Goal: Task Accomplishment & Management: Use online tool/utility

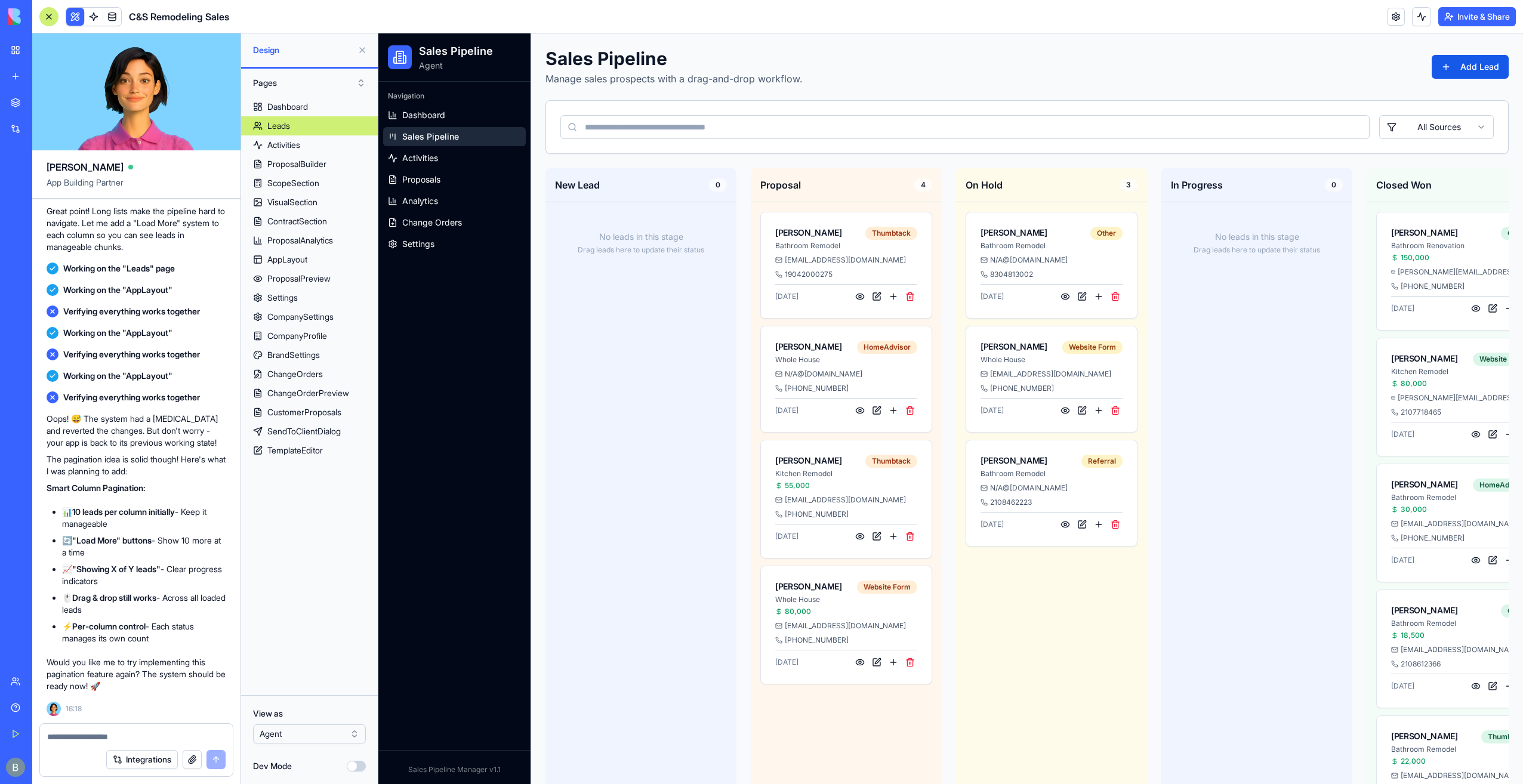
scroll to position [0, 263]
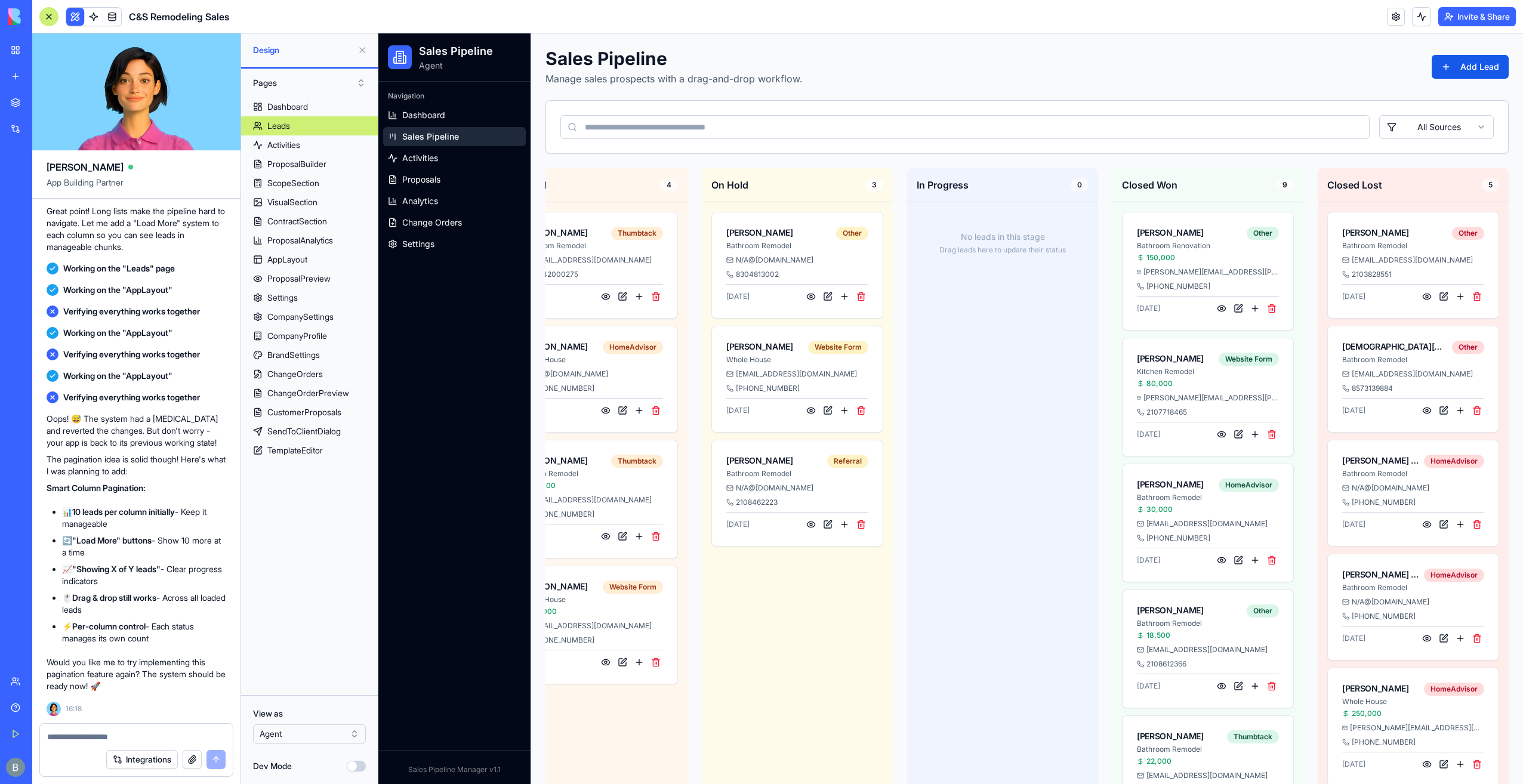
click at [967, 29] on header "C&S Remodeling Sales Invite & Share" at bounding box center [778, 17] width 1491 height 33
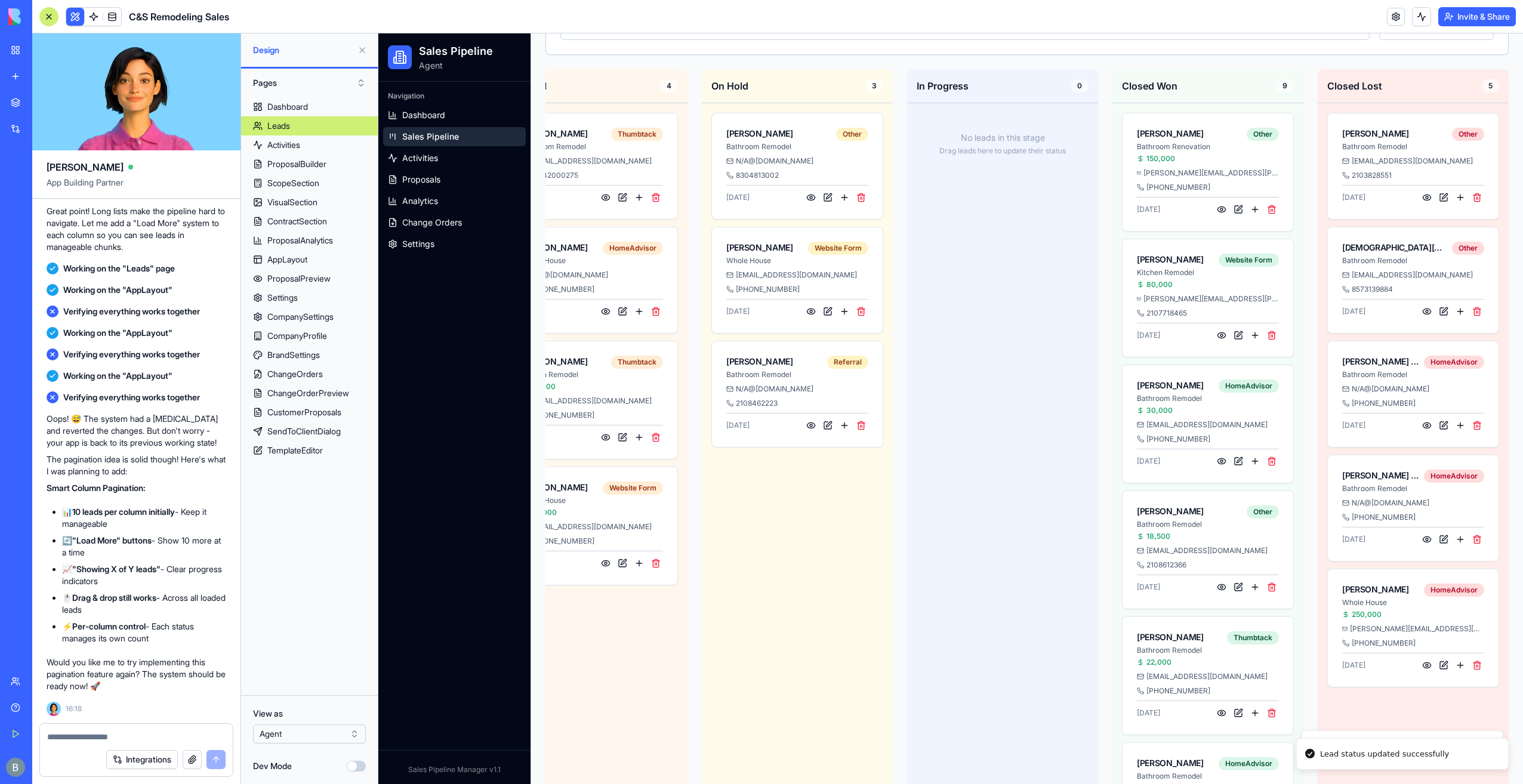
scroll to position [0, 0]
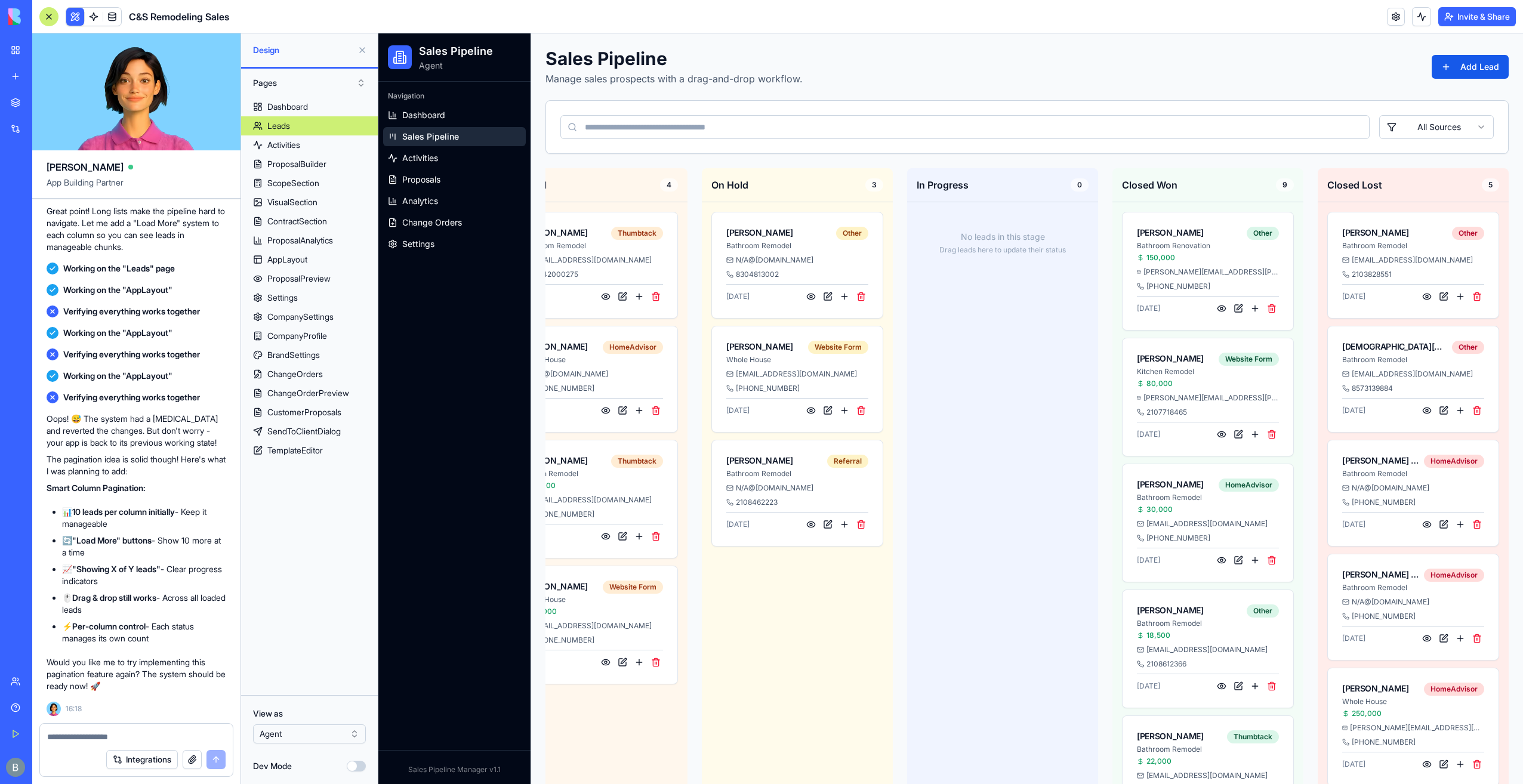
click at [19, 24] on img at bounding box center [45, 17] width 74 height 17
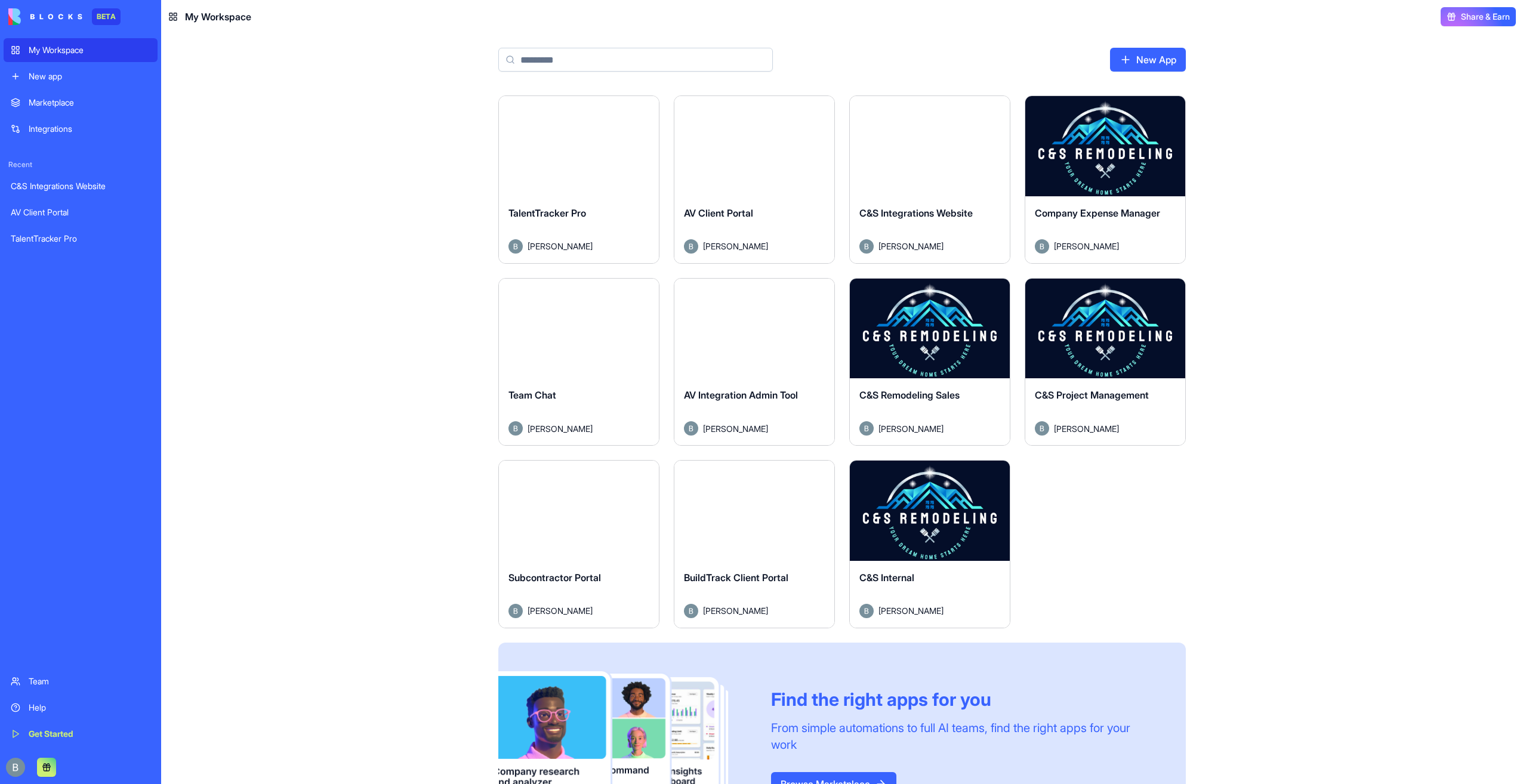
click at [934, 515] on button "Launch" at bounding box center [930, 510] width 89 height 24
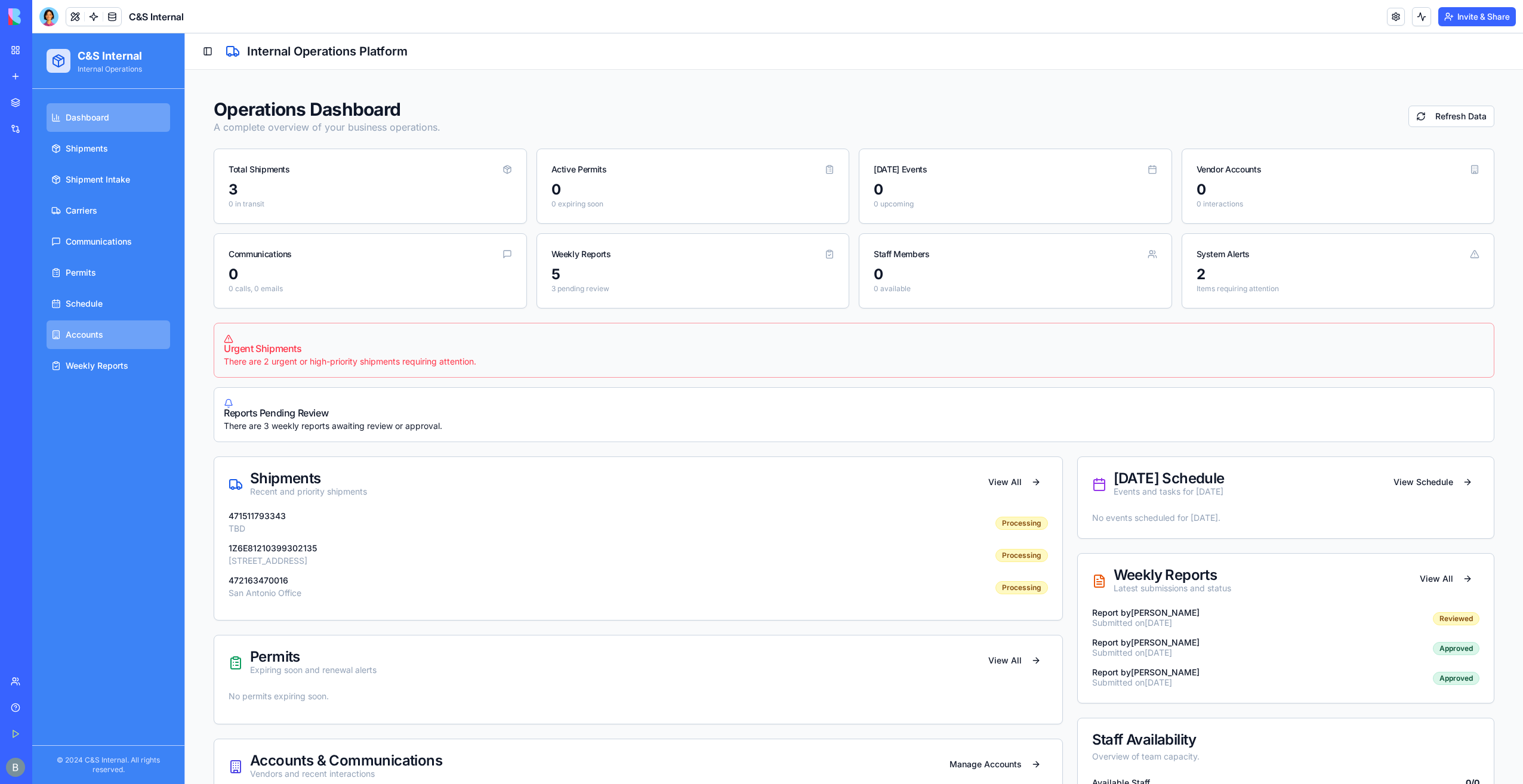
click at [134, 324] on link "Accounts" at bounding box center [108, 334] width 124 height 29
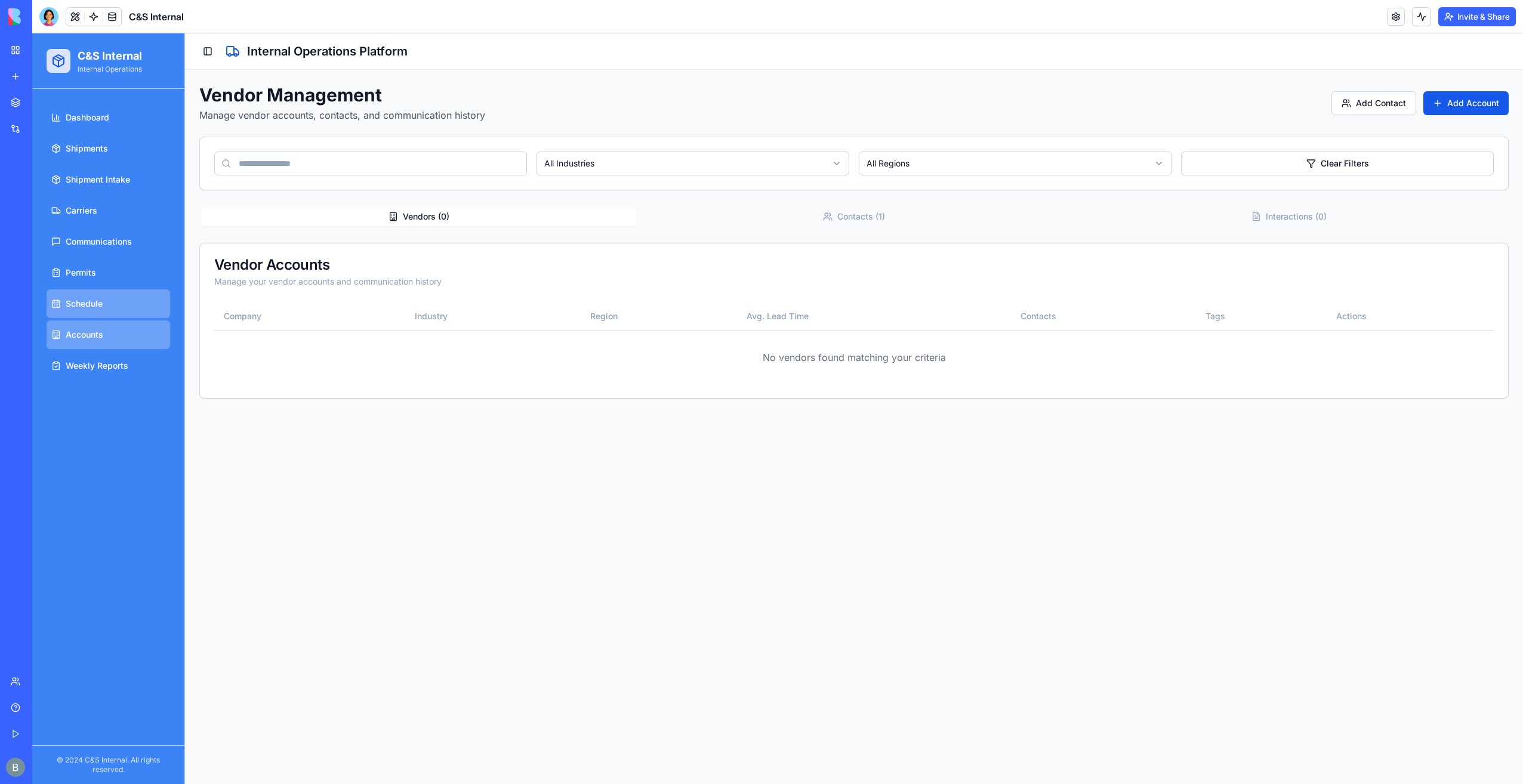
click at [129, 311] on link "Schedule" at bounding box center [108, 303] width 124 height 29
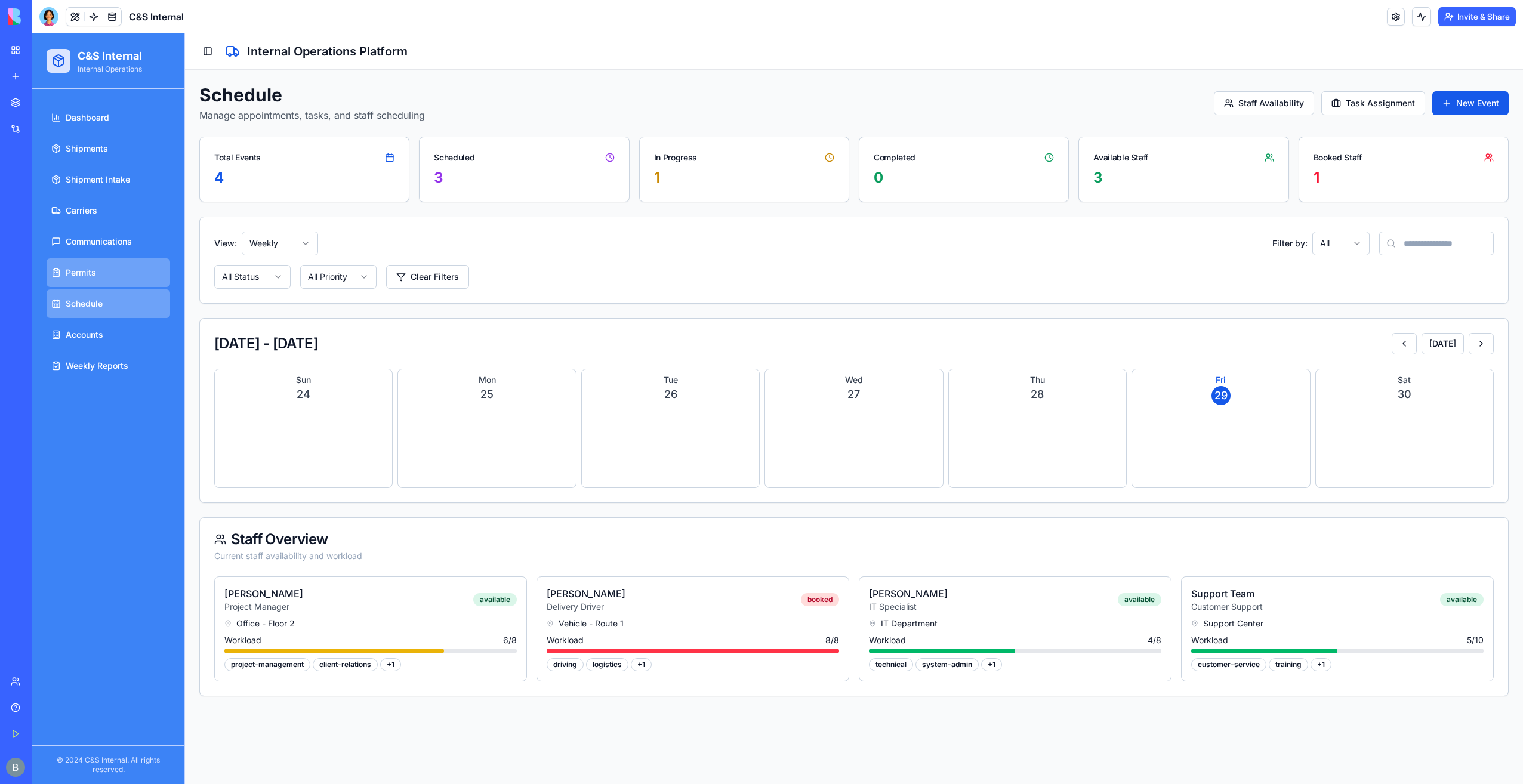
click at [127, 274] on link "Permits" at bounding box center [108, 273] width 124 height 29
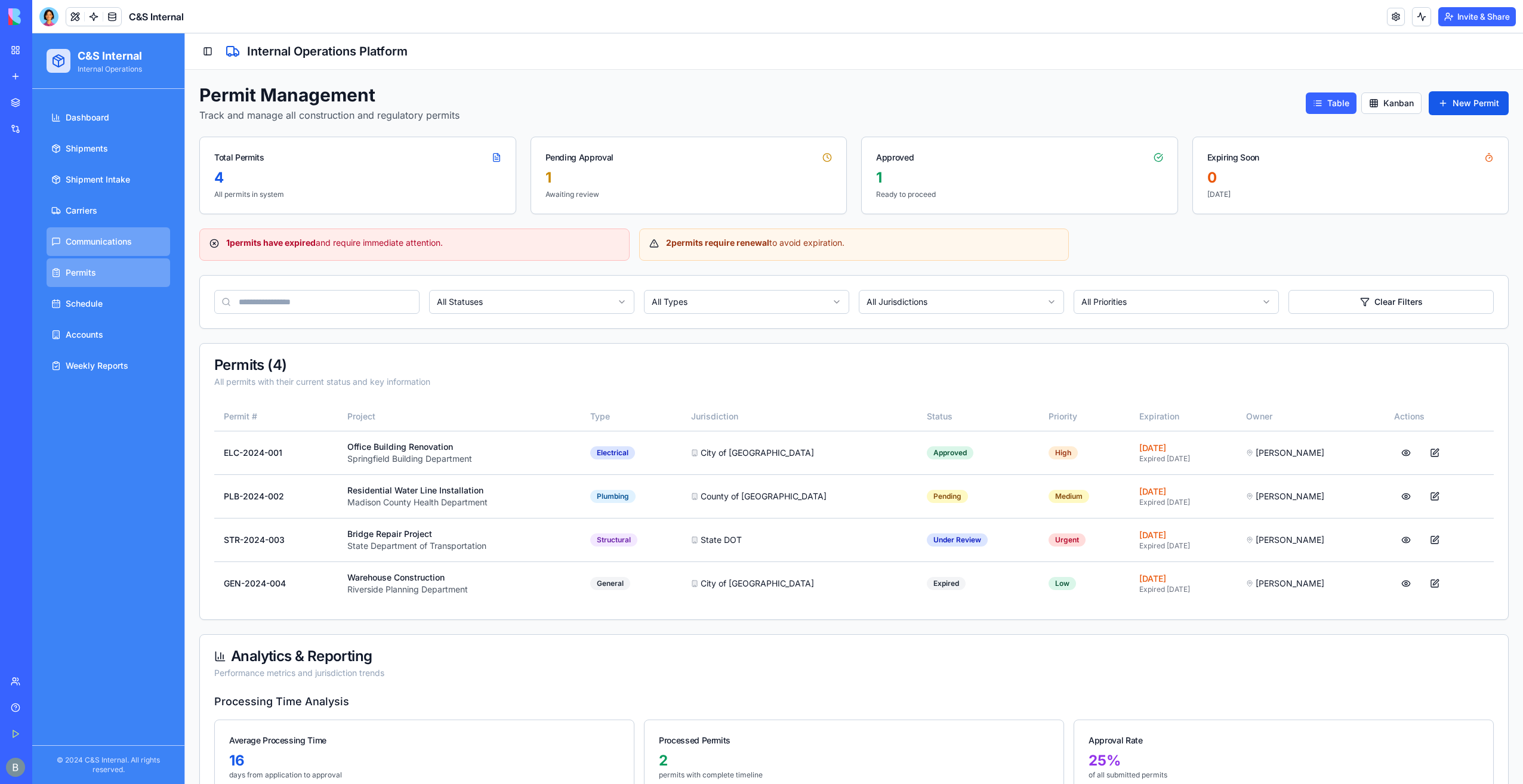
click at [122, 244] on span "Communications" at bounding box center [99, 241] width 66 height 12
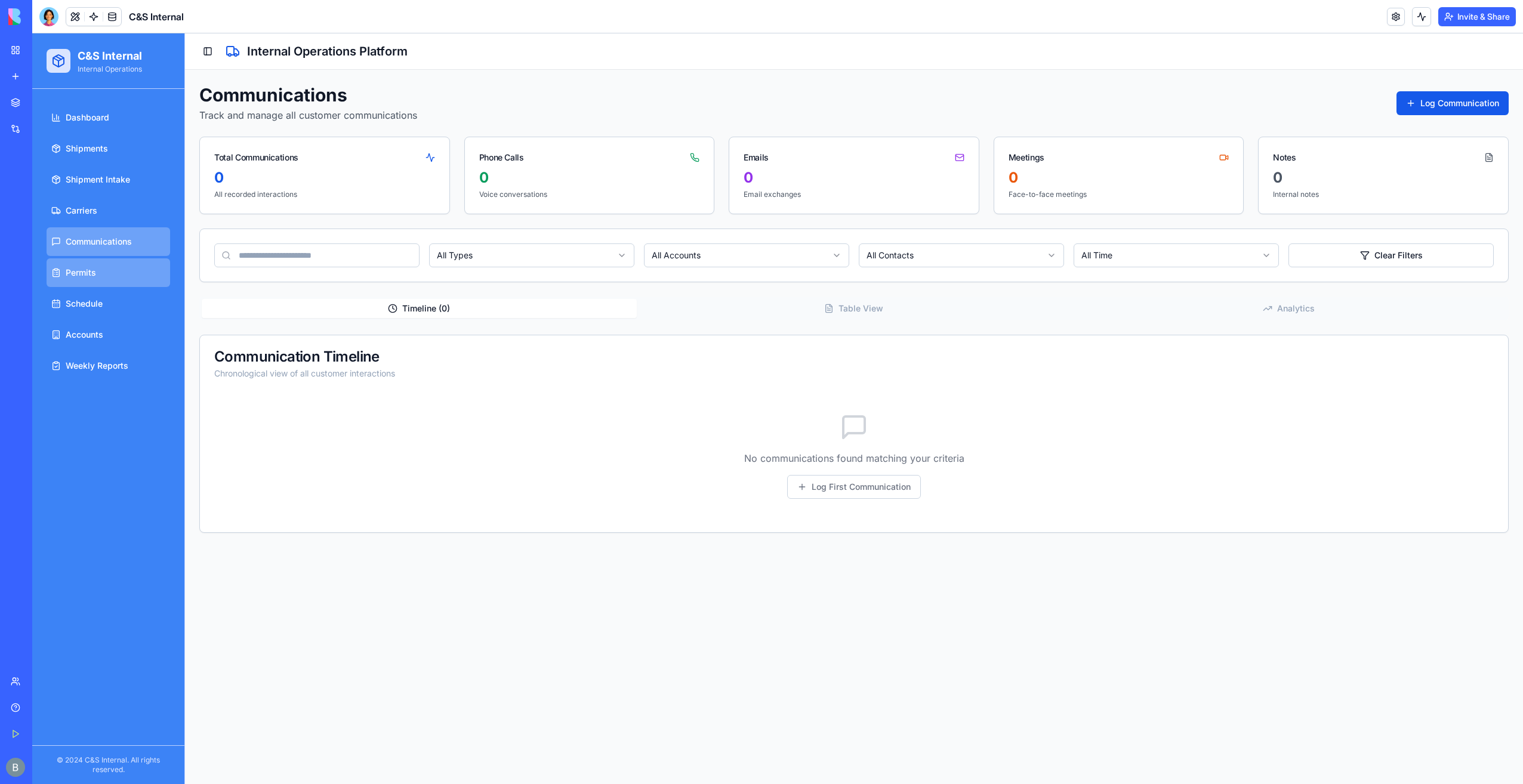
click at [122, 266] on link "Permits" at bounding box center [108, 273] width 124 height 29
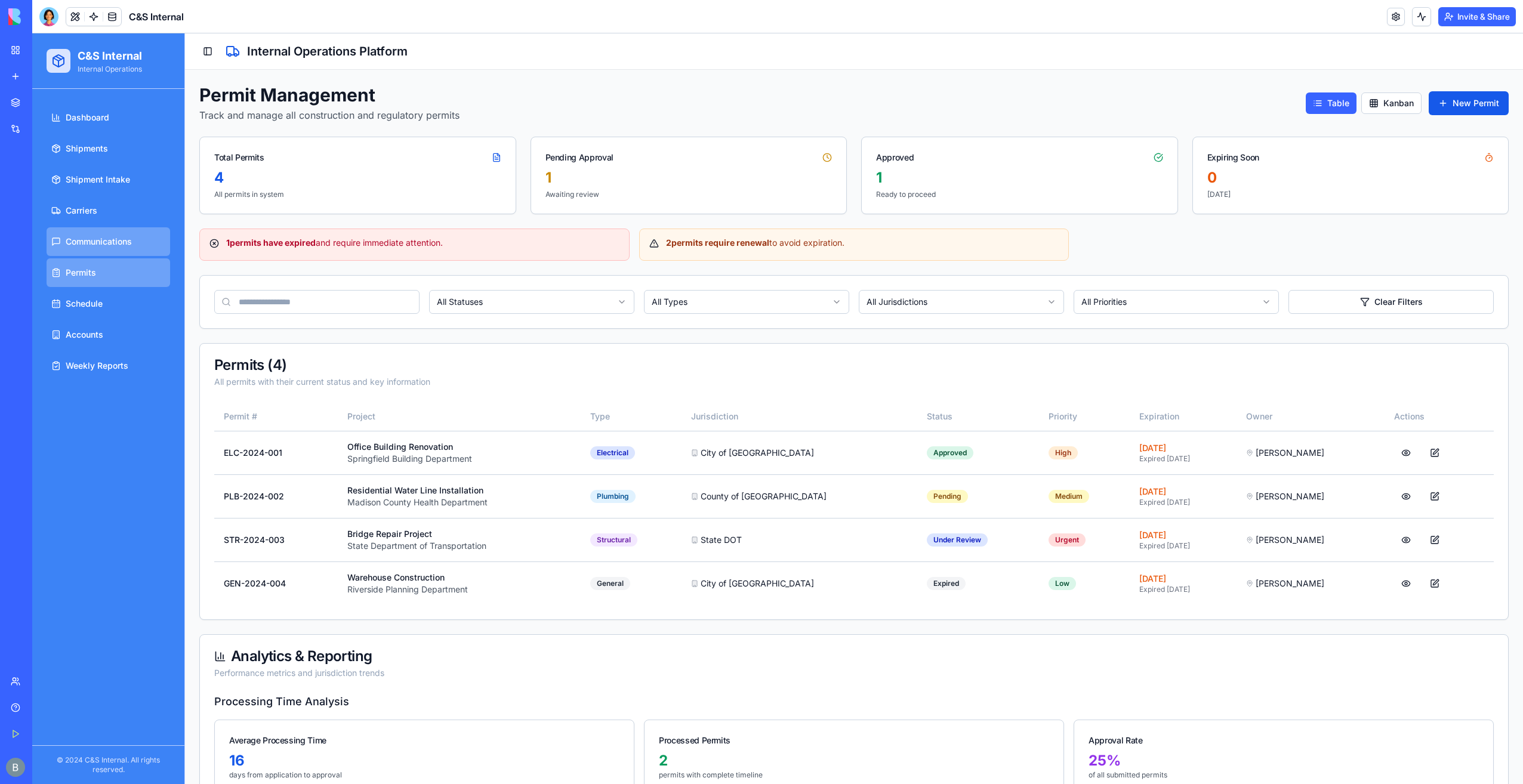
click at [120, 233] on link "Communications" at bounding box center [108, 241] width 124 height 29
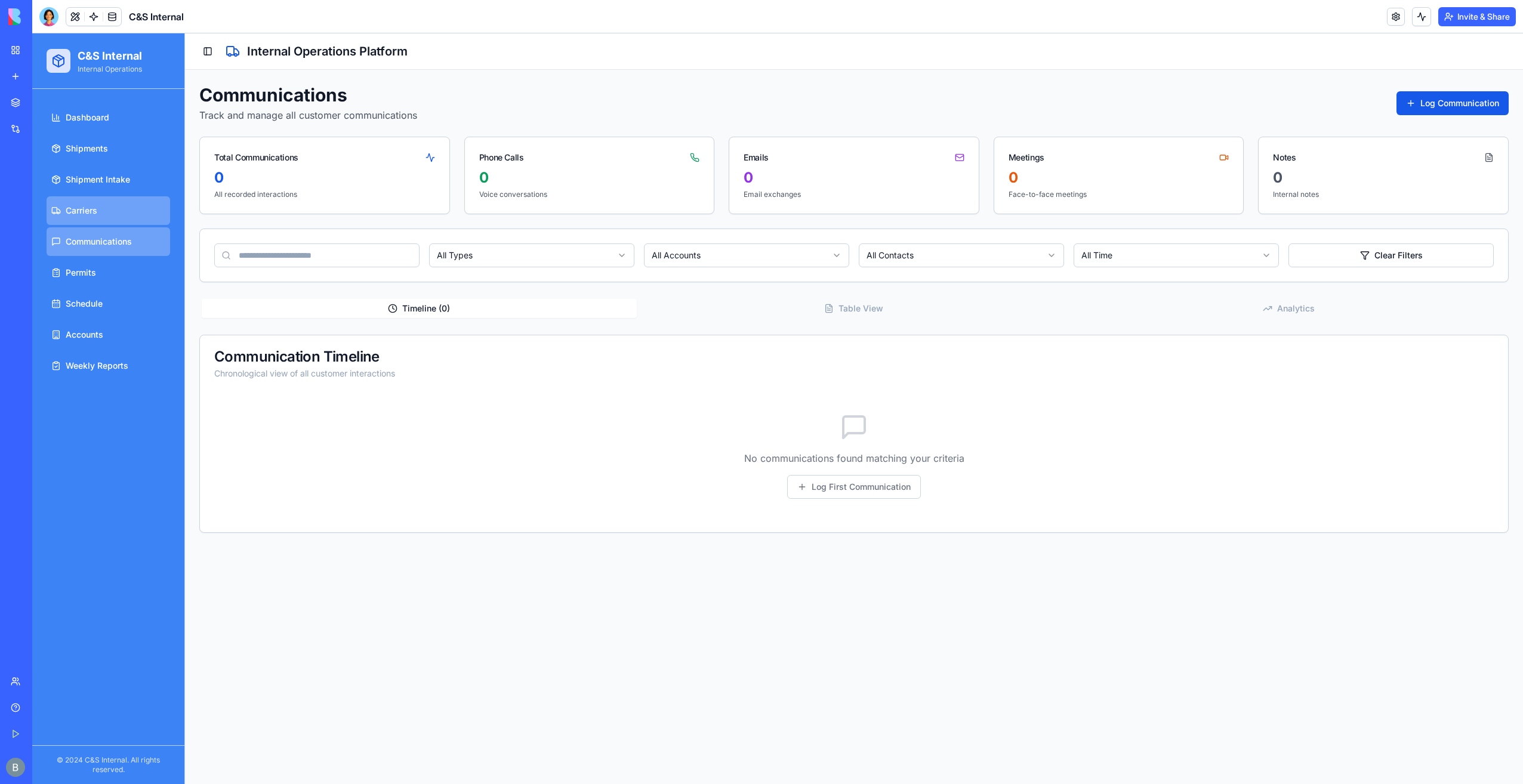
click at [125, 215] on link "Carriers" at bounding box center [108, 210] width 124 height 29
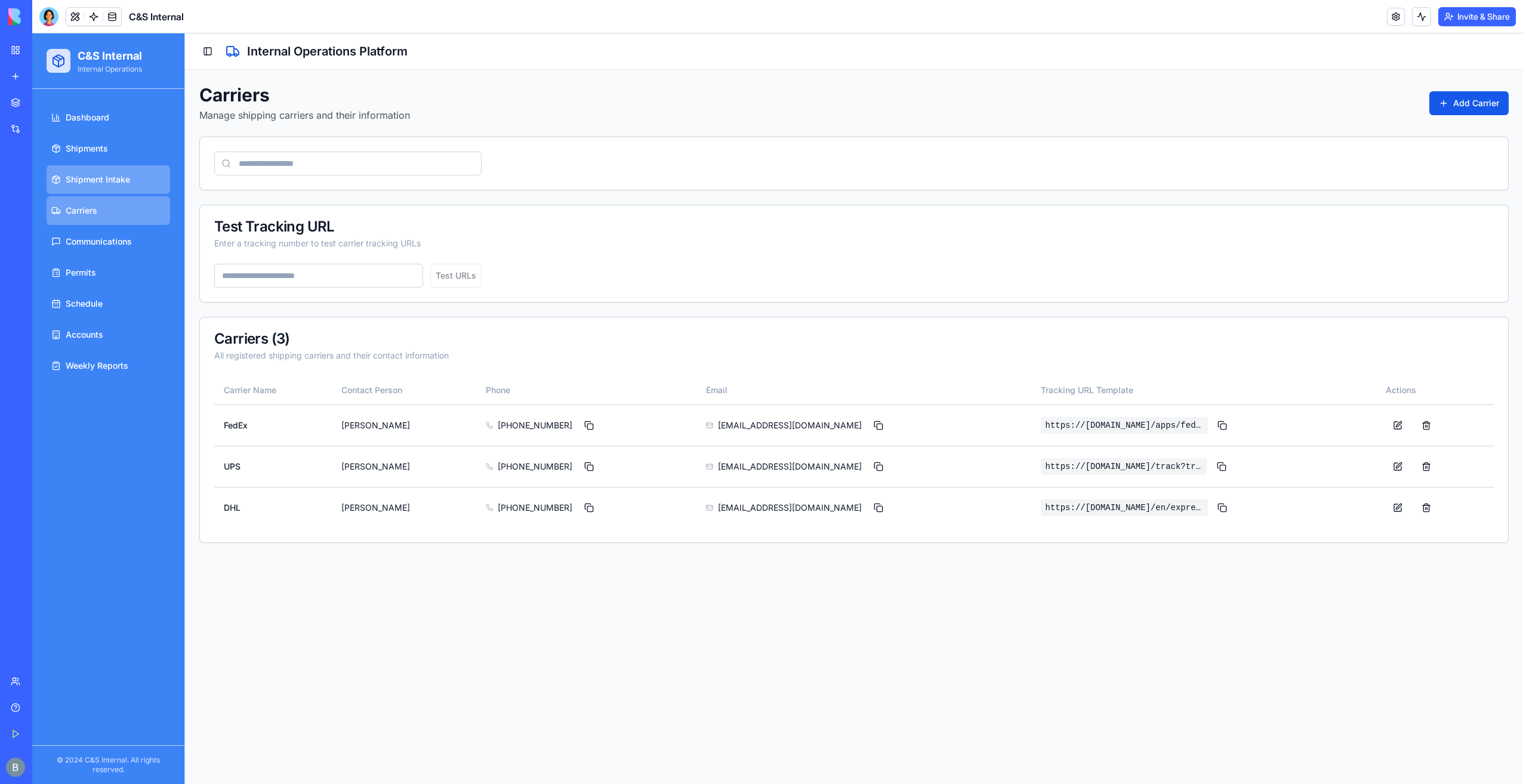
click at [110, 183] on span "Shipment Intake" at bounding box center [97, 180] width 64 height 12
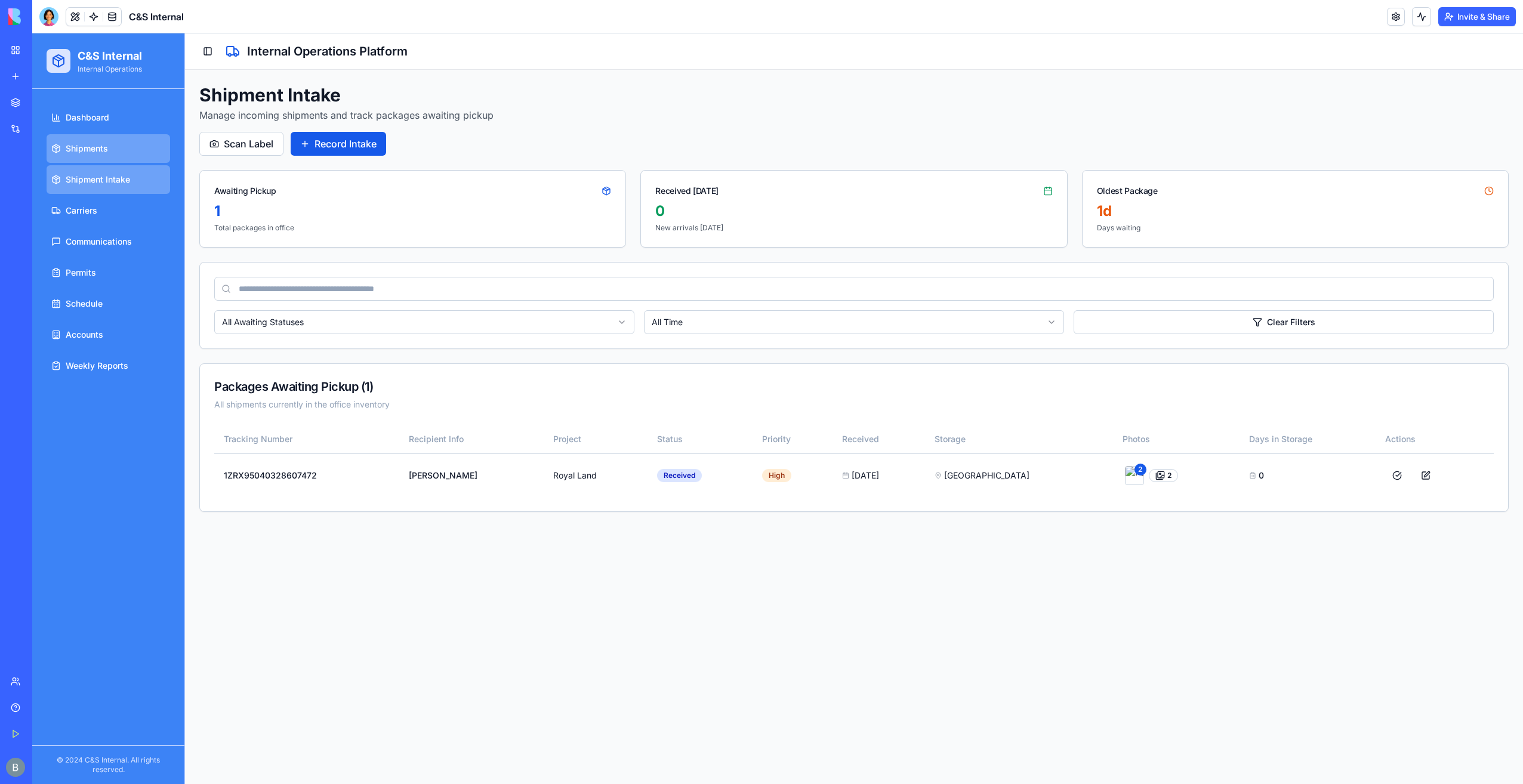
click at [109, 145] on link "Shipments" at bounding box center [108, 148] width 124 height 29
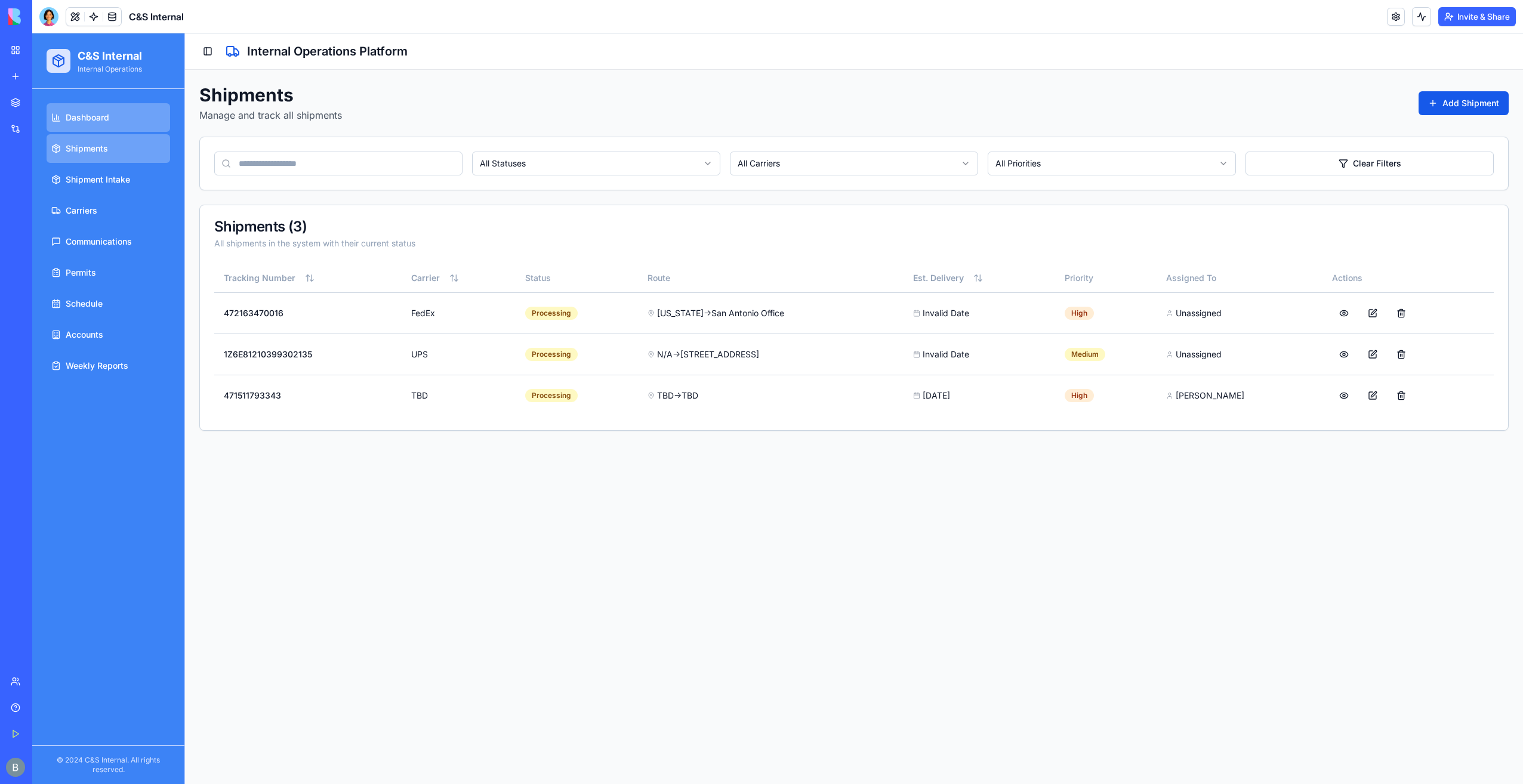
click at [110, 116] on link "Dashboard" at bounding box center [108, 117] width 124 height 29
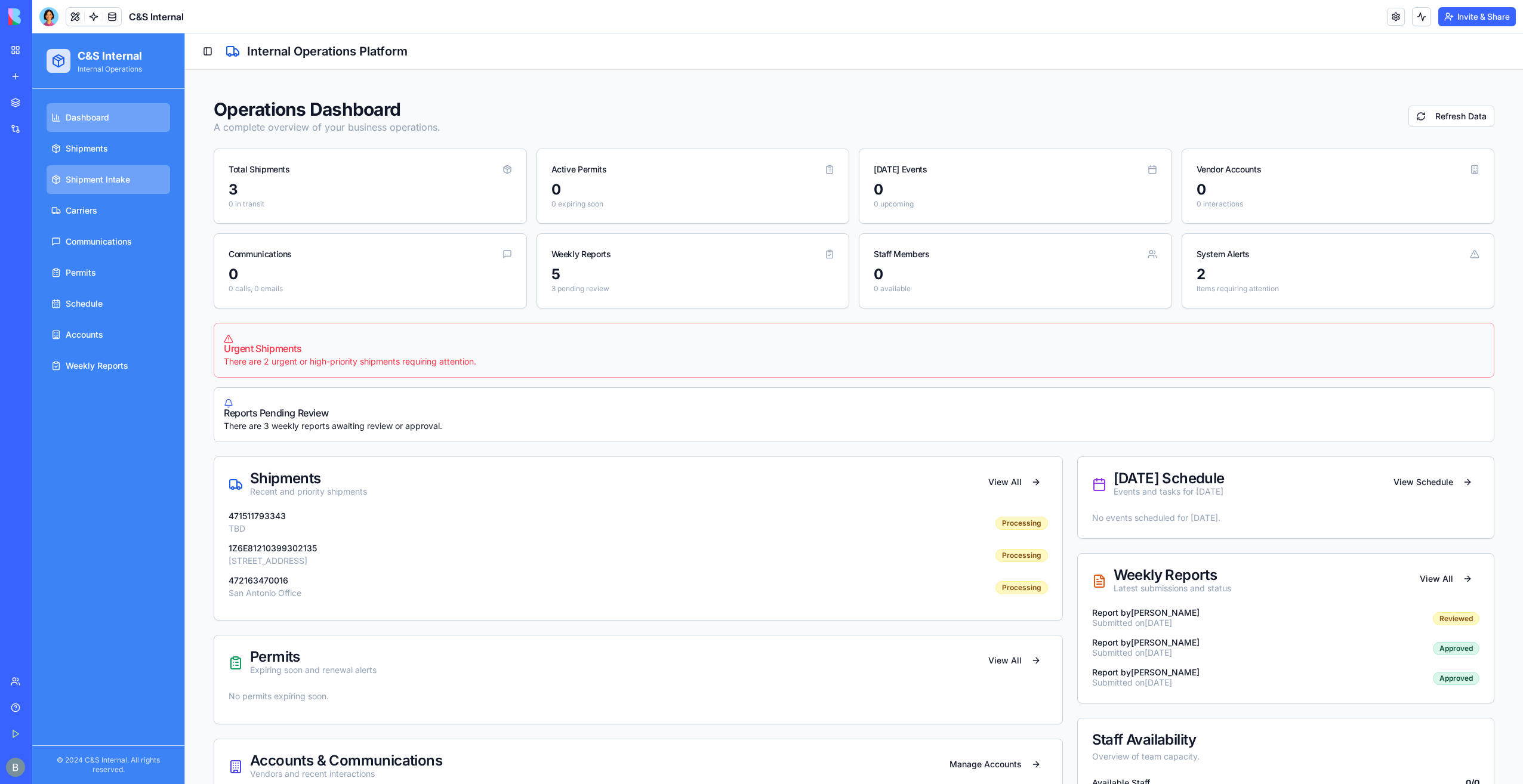
click at [129, 180] on span "Shipment Intake" at bounding box center [97, 180] width 64 height 12
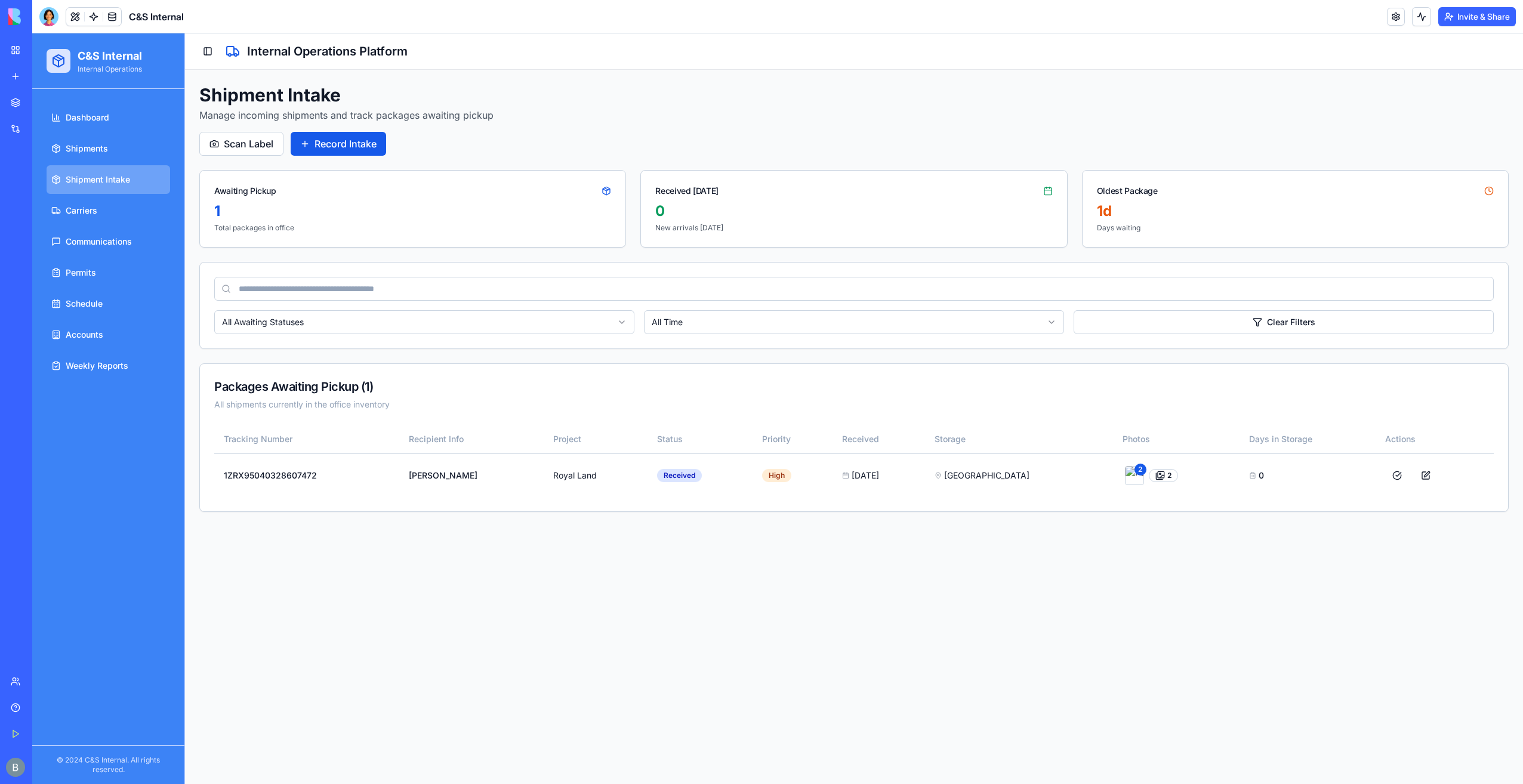
click at [117, 150] on link "Shipments" at bounding box center [108, 148] width 124 height 29
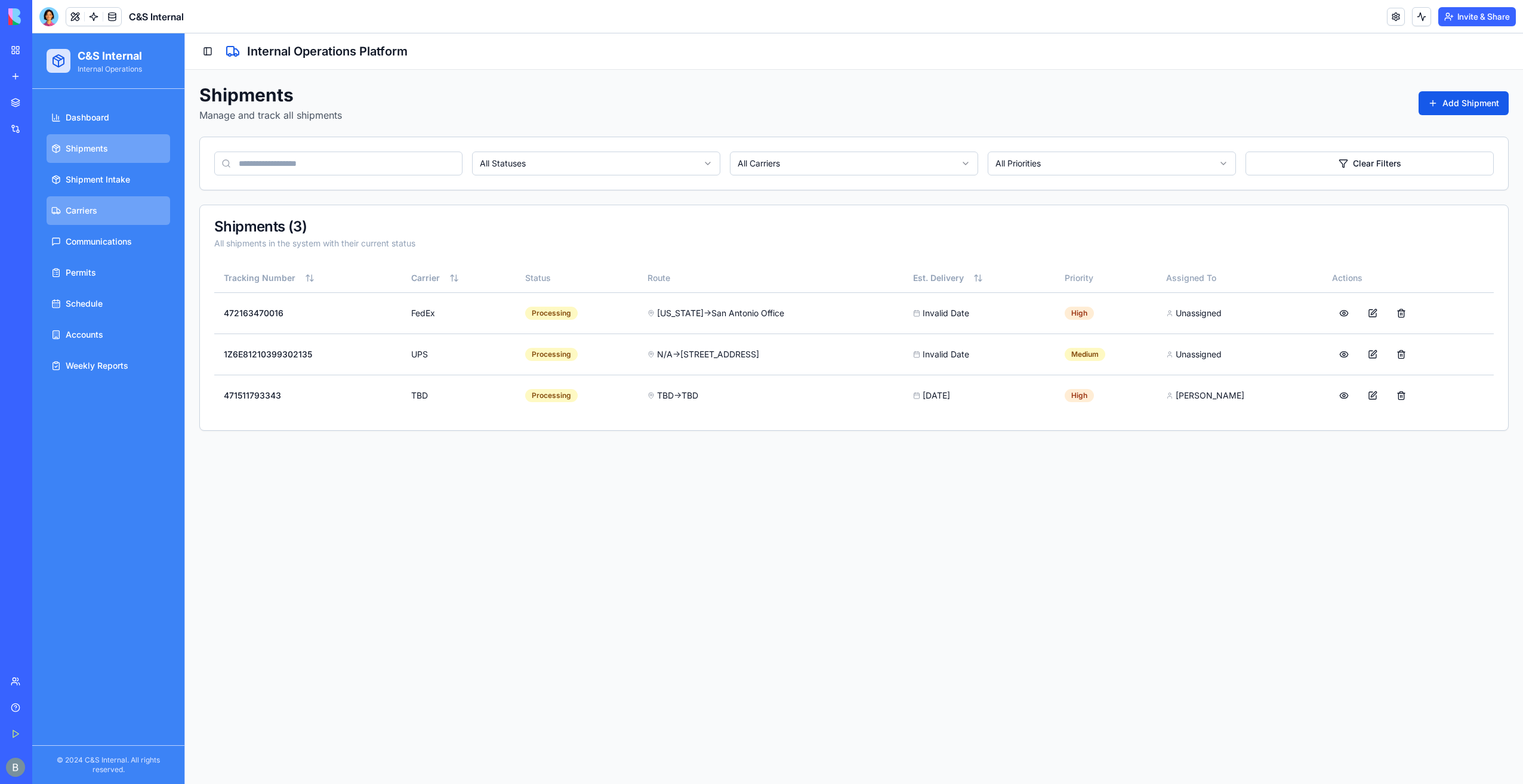
click at [125, 196] on link "Carriers" at bounding box center [108, 210] width 124 height 29
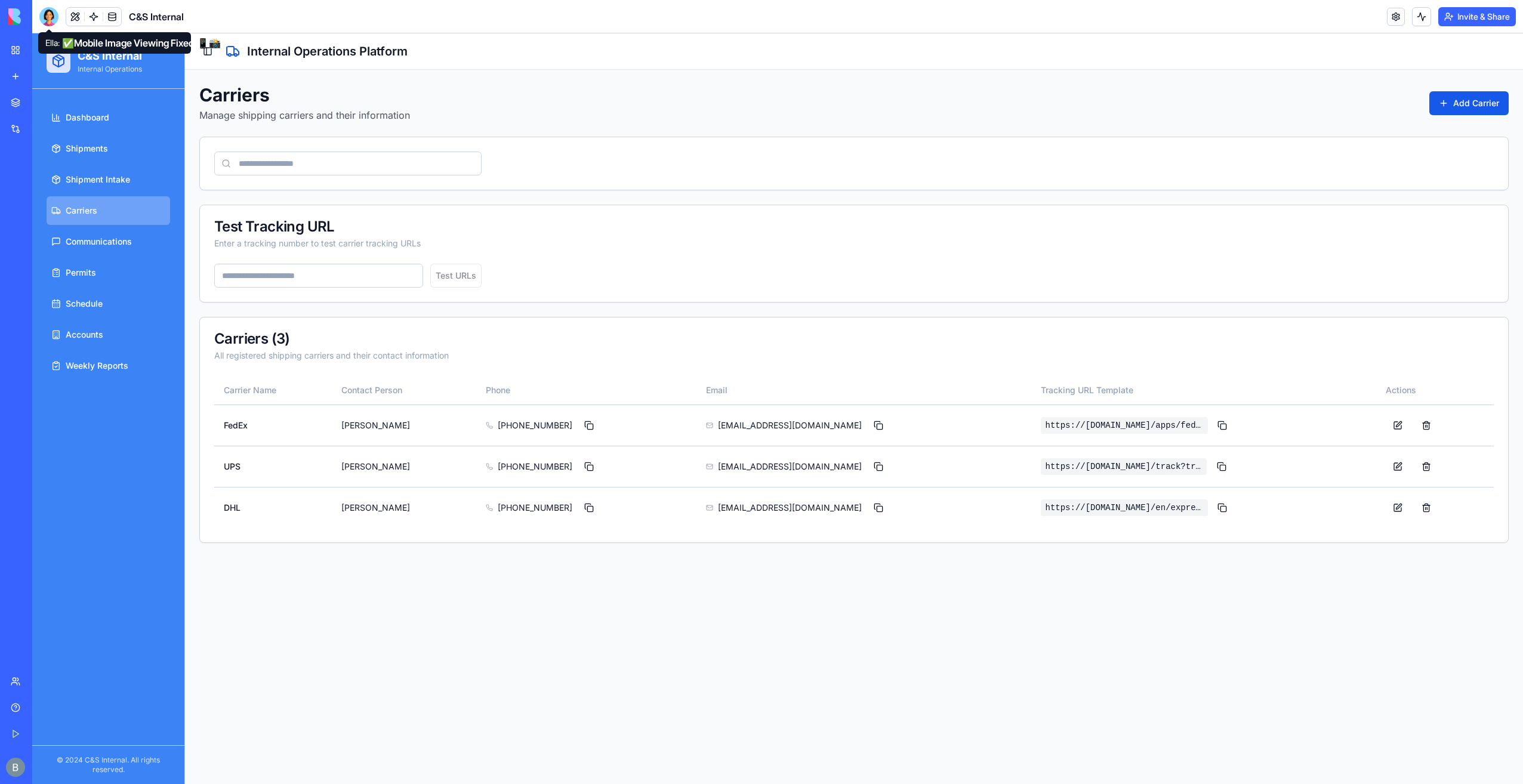
click at [42, 10] on div at bounding box center [49, 17] width 19 height 19
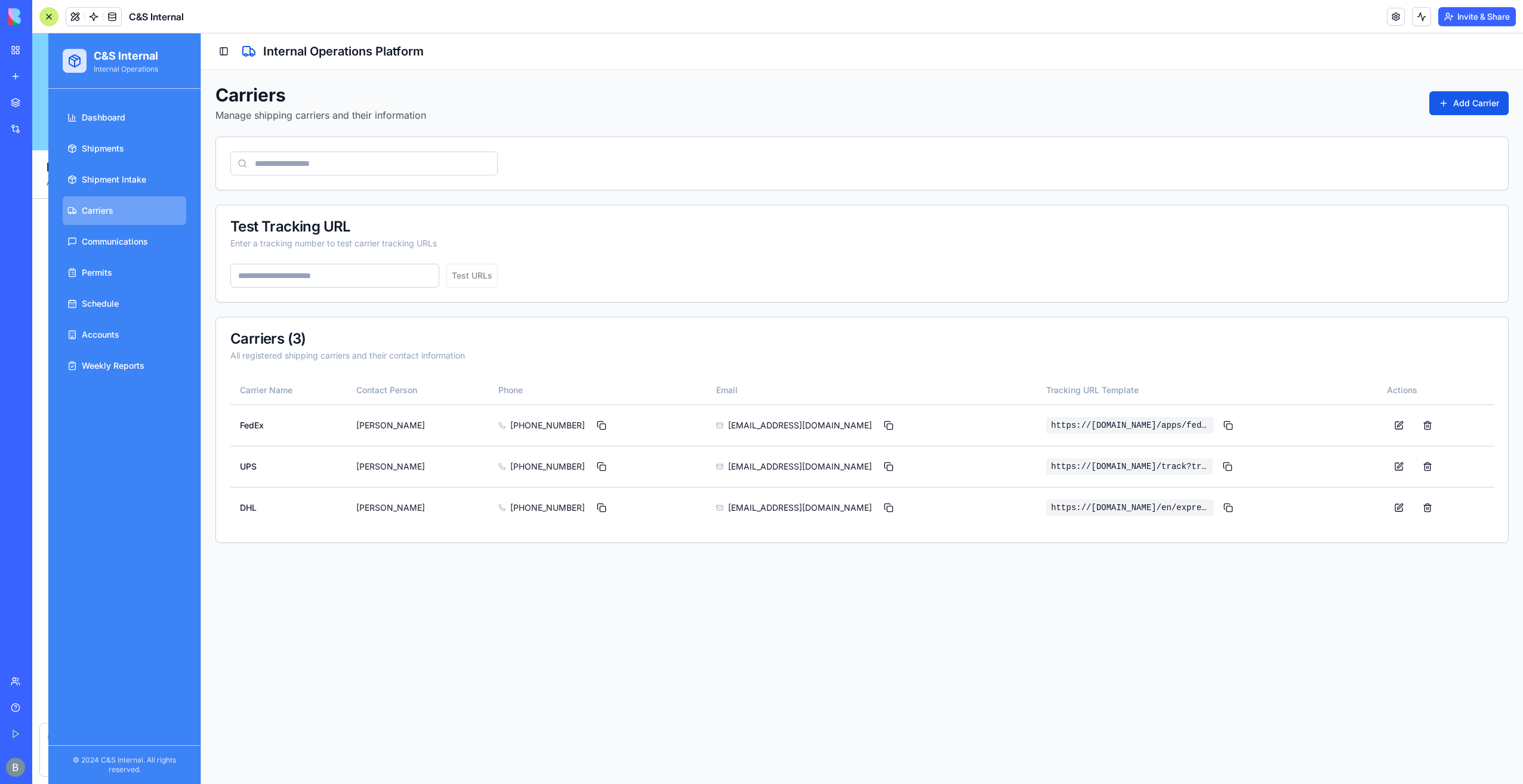
scroll to position [38883, 0]
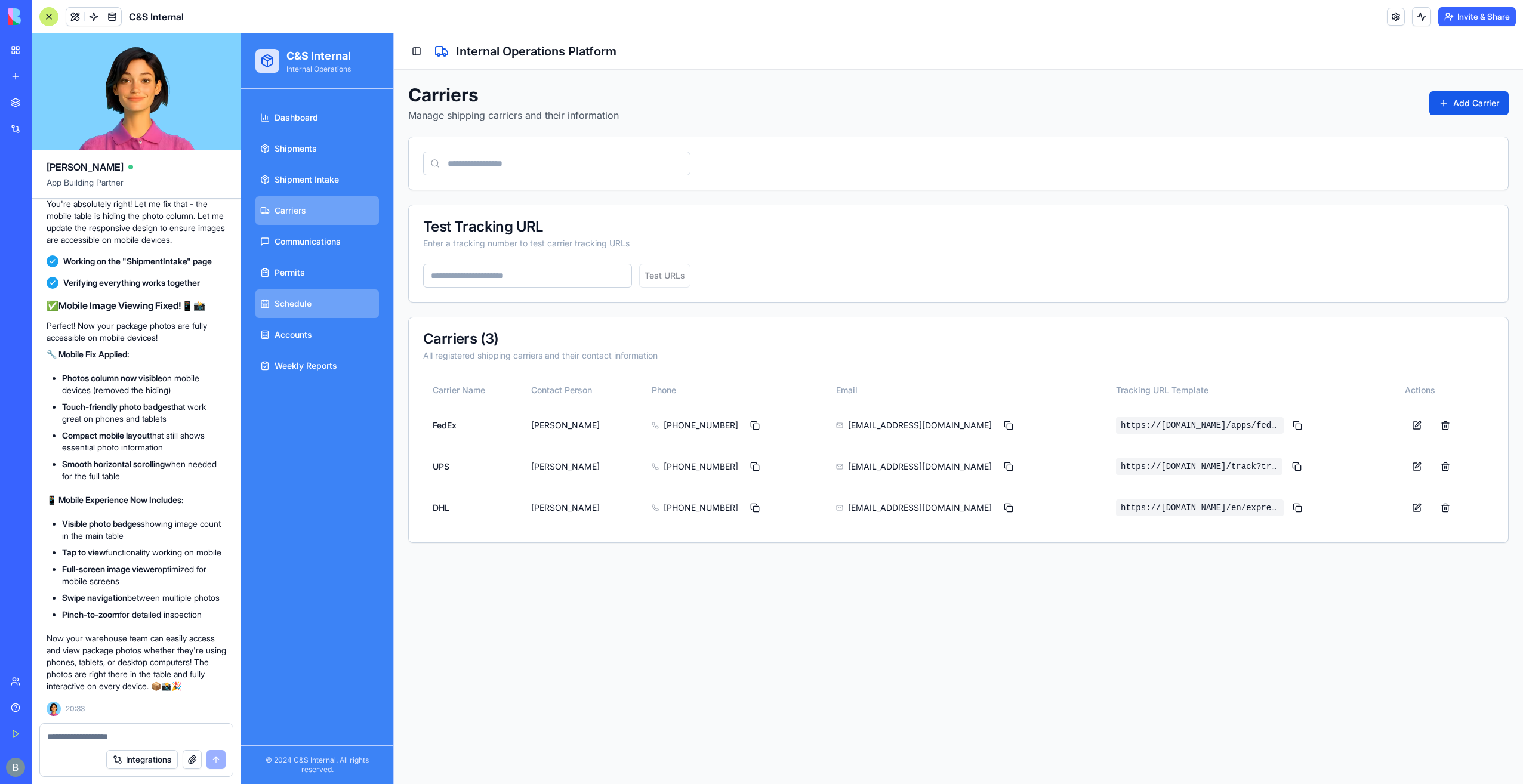
click at [322, 301] on link "Schedule" at bounding box center [317, 303] width 124 height 29
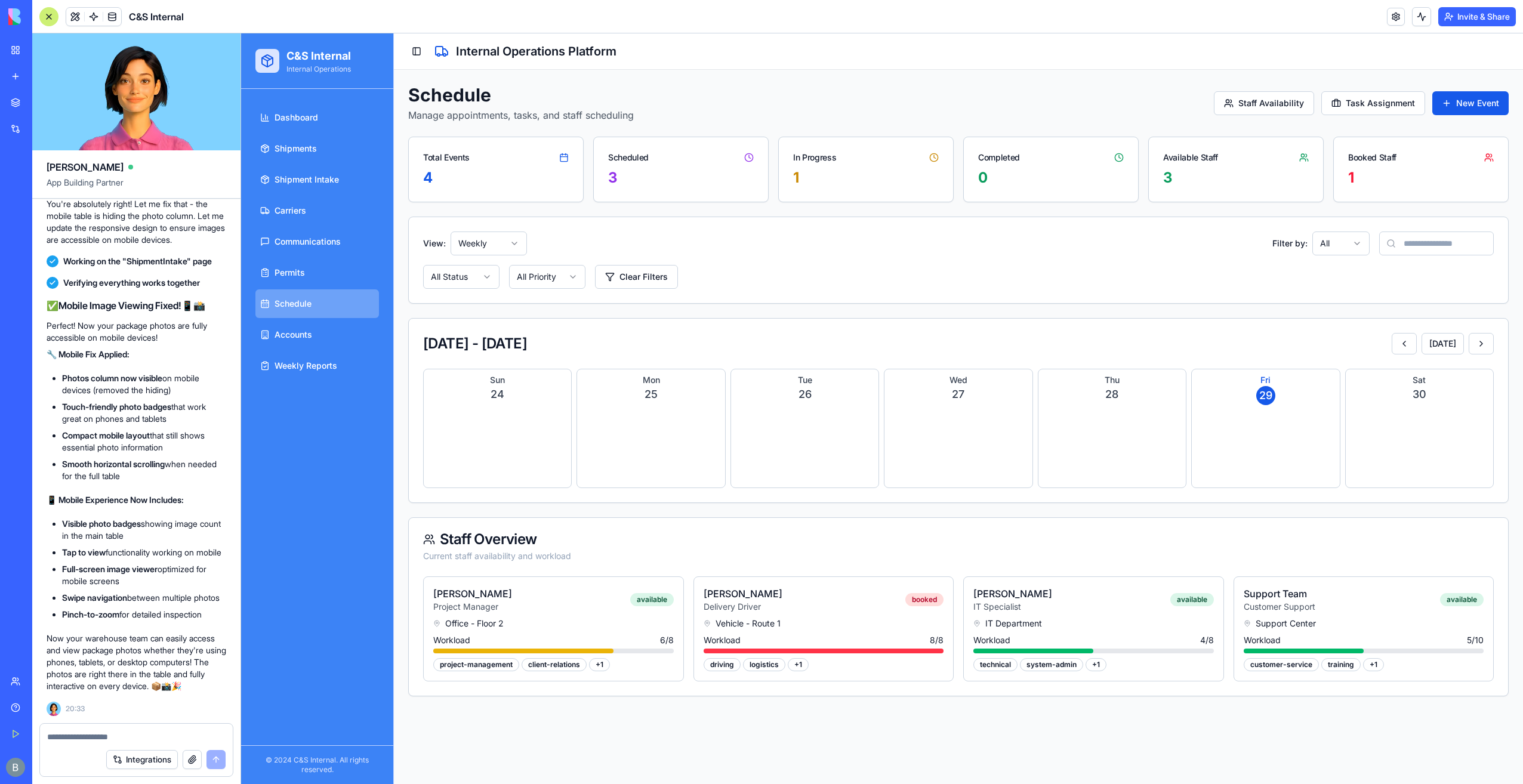
click at [484, 245] on html "C&S Internal Internal Operations Dashboard Shipments Shipment Intake Carriers C…" at bounding box center [882, 408] width 1282 height 750
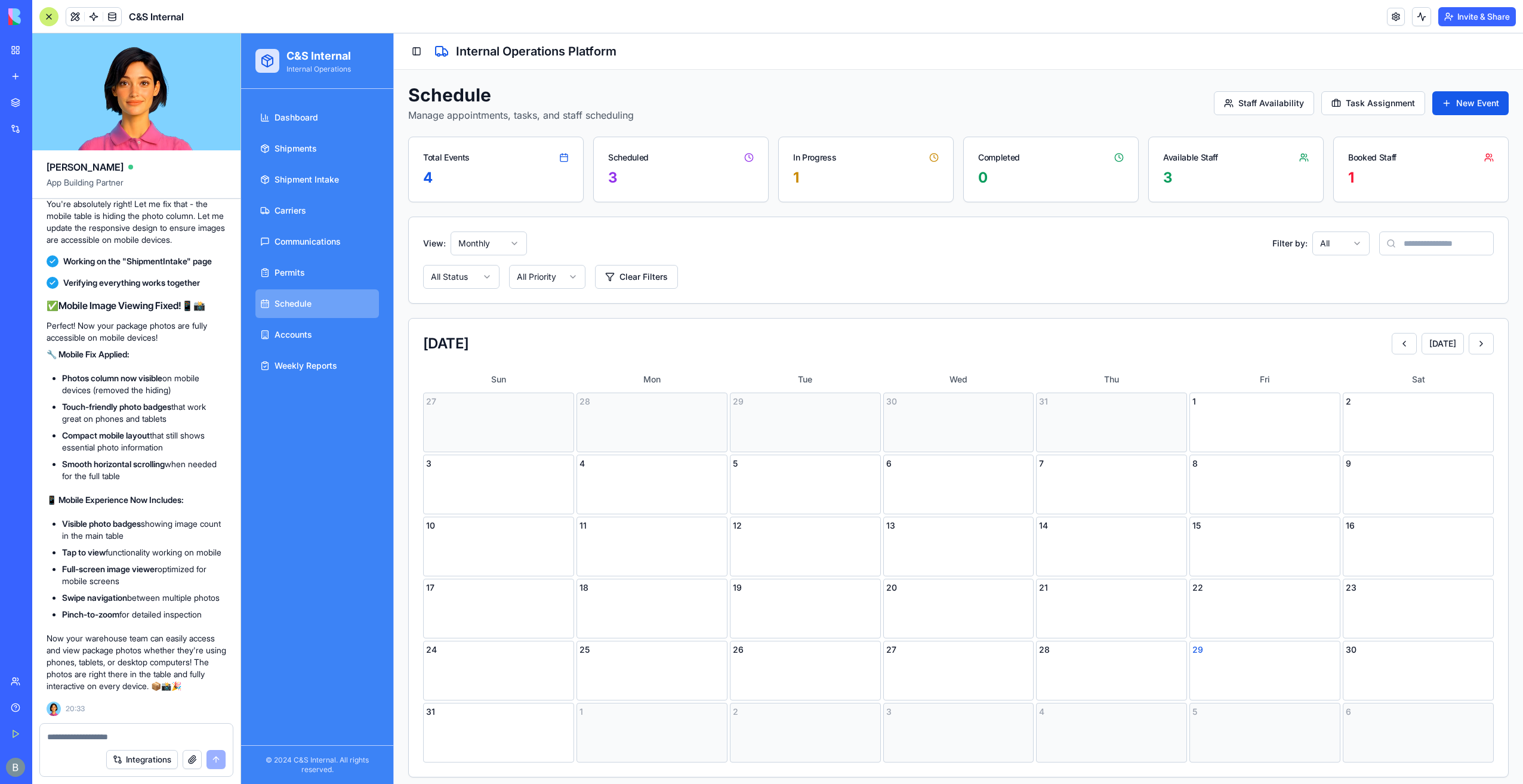
click at [489, 238] on html "C&S Internal Internal Operations Dashboard Shipments Shipment Intake Carriers C…" at bounding box center [882, 509] width 1282 height 951
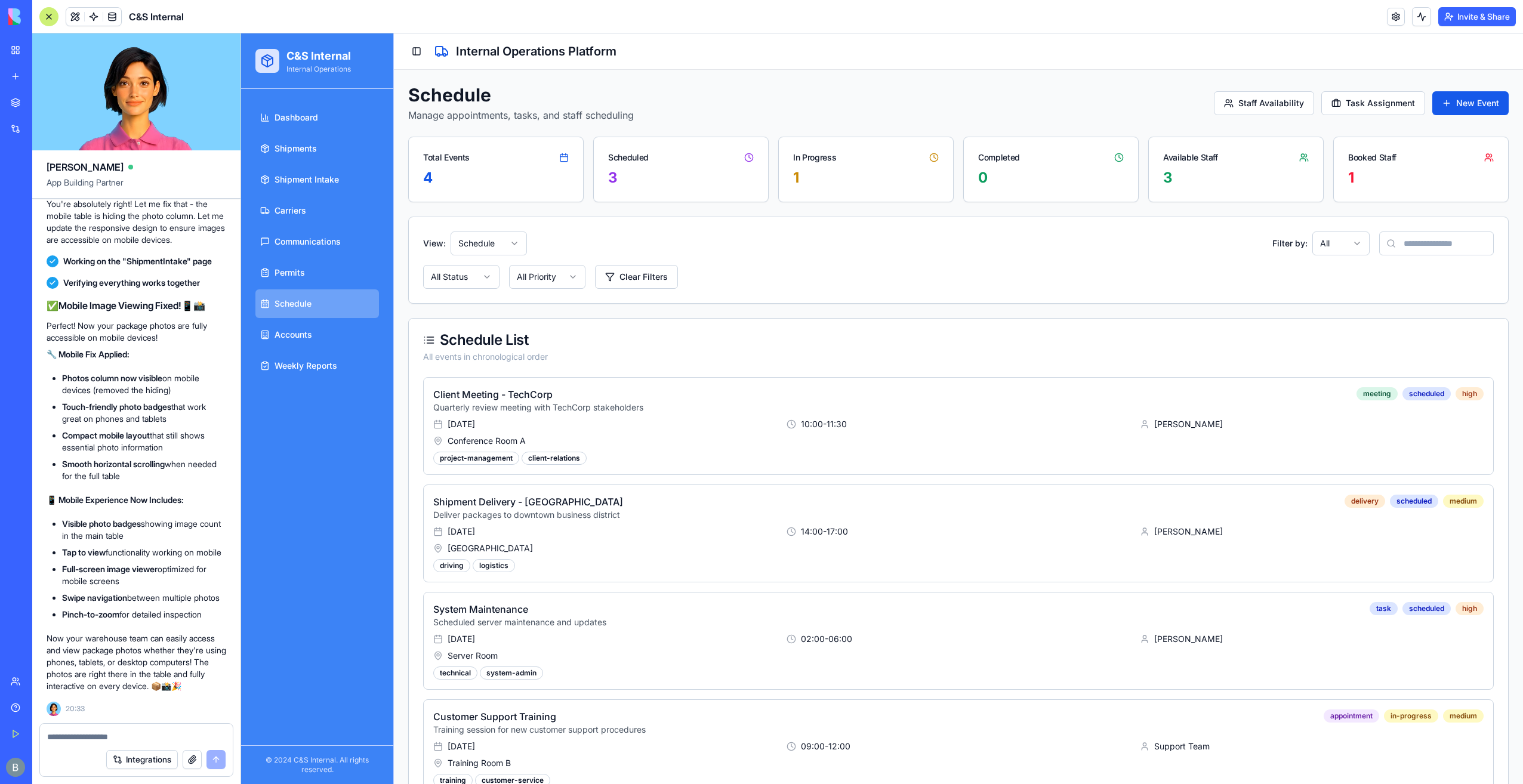
click at [496, 243] on html "C&S Internal Internal Operations Dashboard Shipments Shipment Intake Carriers C…" at bounding box center [882, 526] width 1282 height 986
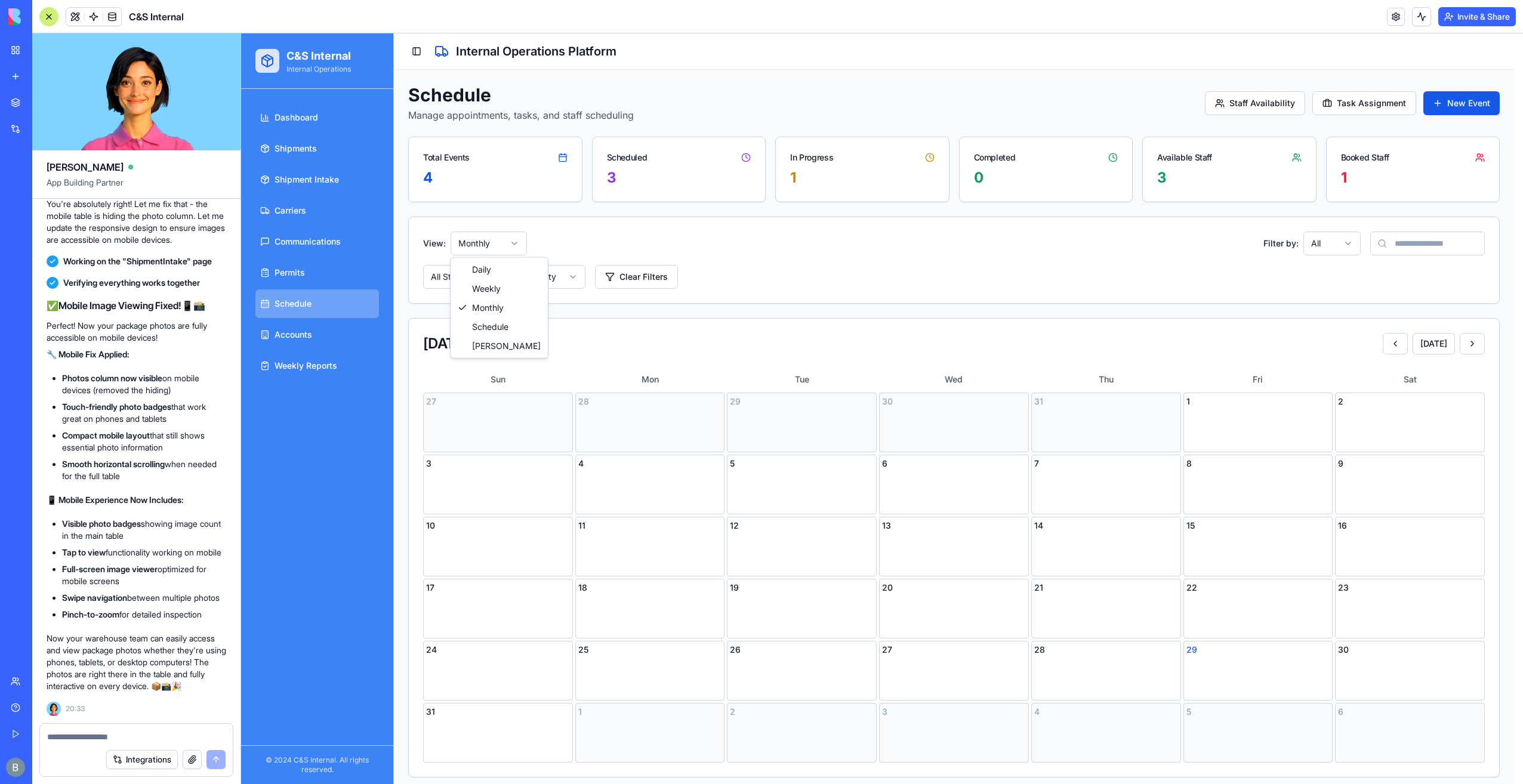
click at [512, 243] on html "C&S Internal Internal Operations Dashboard Shipments Shipment Intake Carriers C…" at bounding box center [882, 509] width 1282 height 951
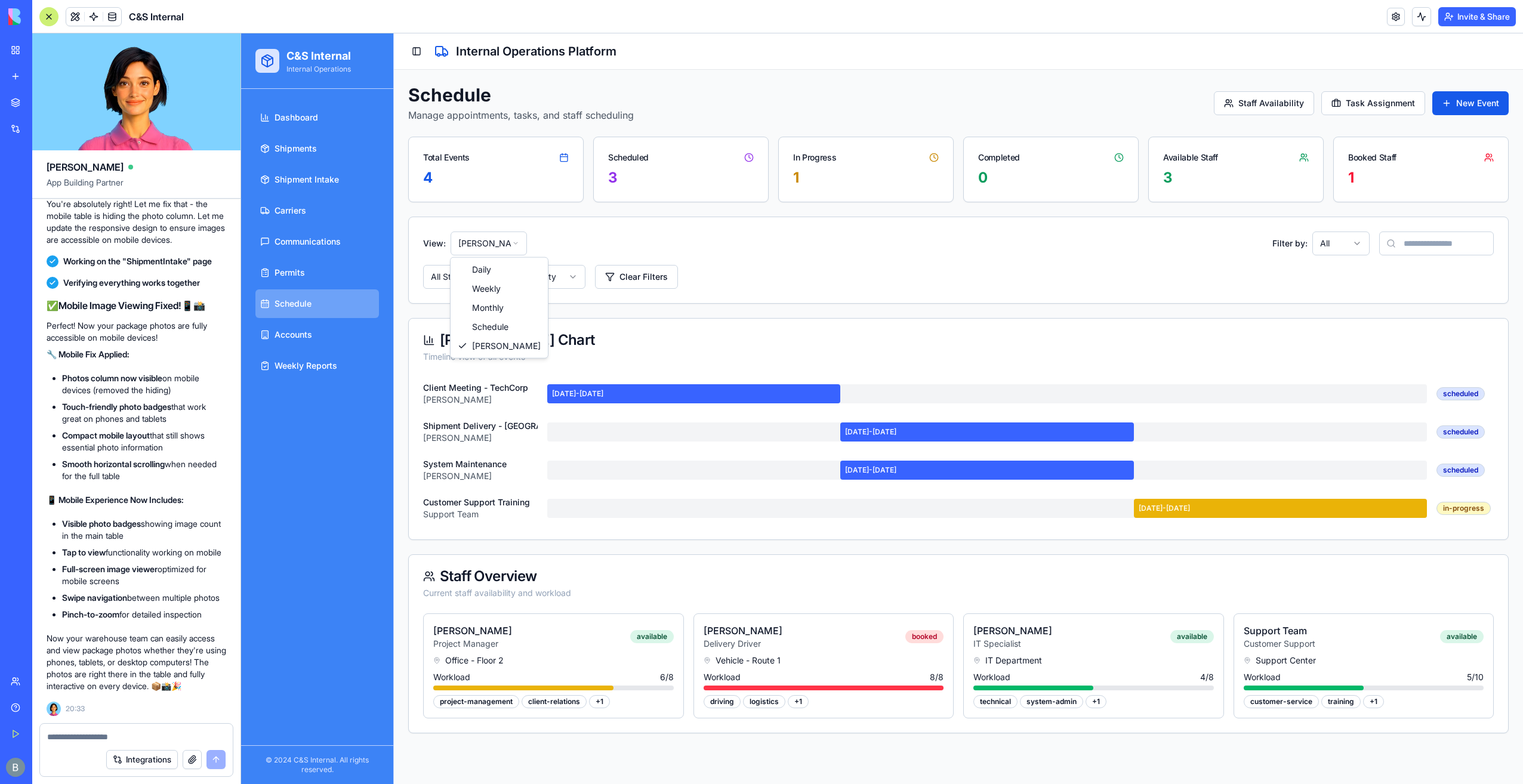
click at [493, 246] on html "C&S Internal Internal Operations Dashboard Shipments Shipment Intake Carriers C…" at bounding box center [882, 408] width 1282 height 750
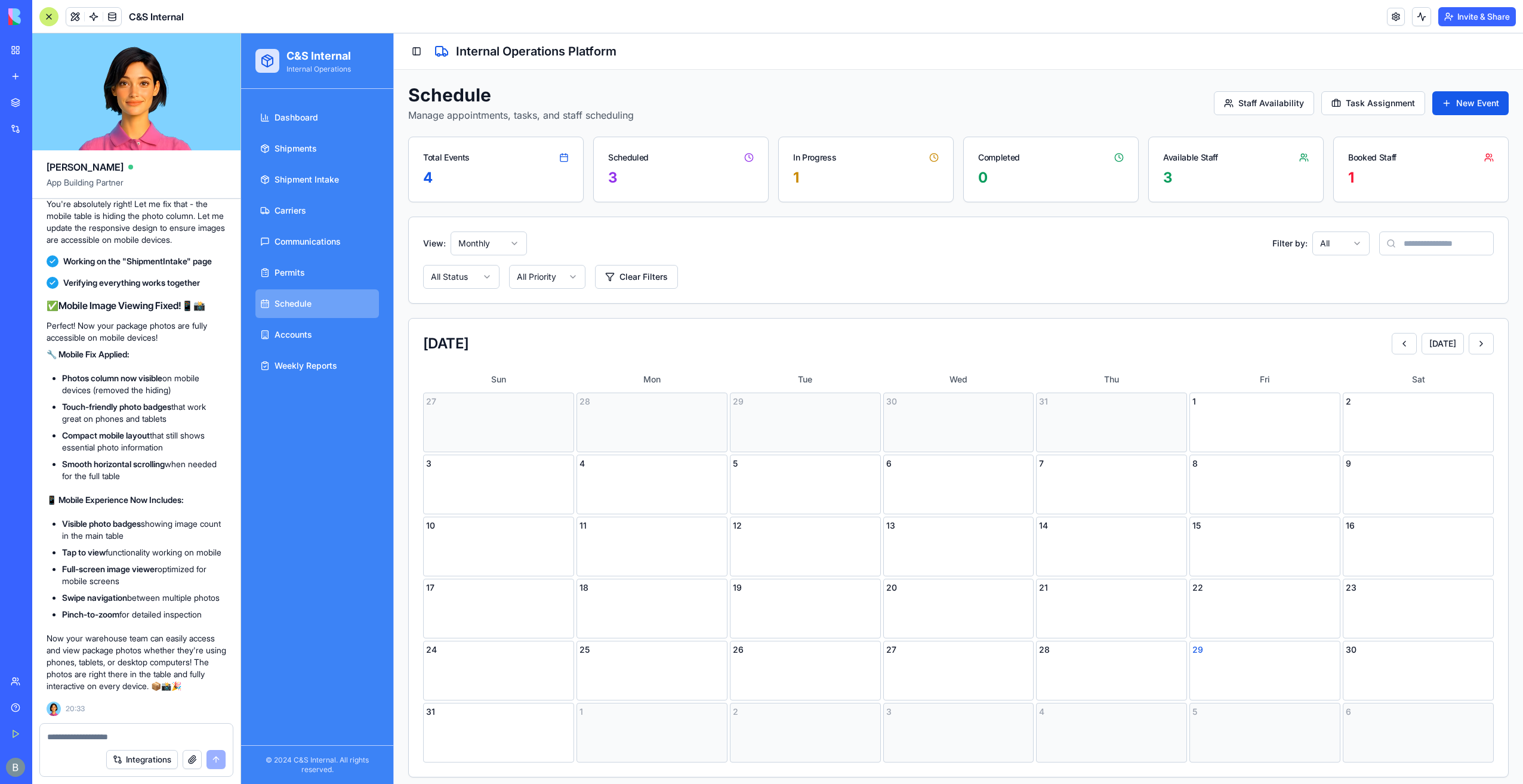
click at [124, 736] on textarea at bounding box center [136, 736] width 178 height 12
click at [147, 750] on button "Integrations" at bounding box center [142, 759] width 71 height 19
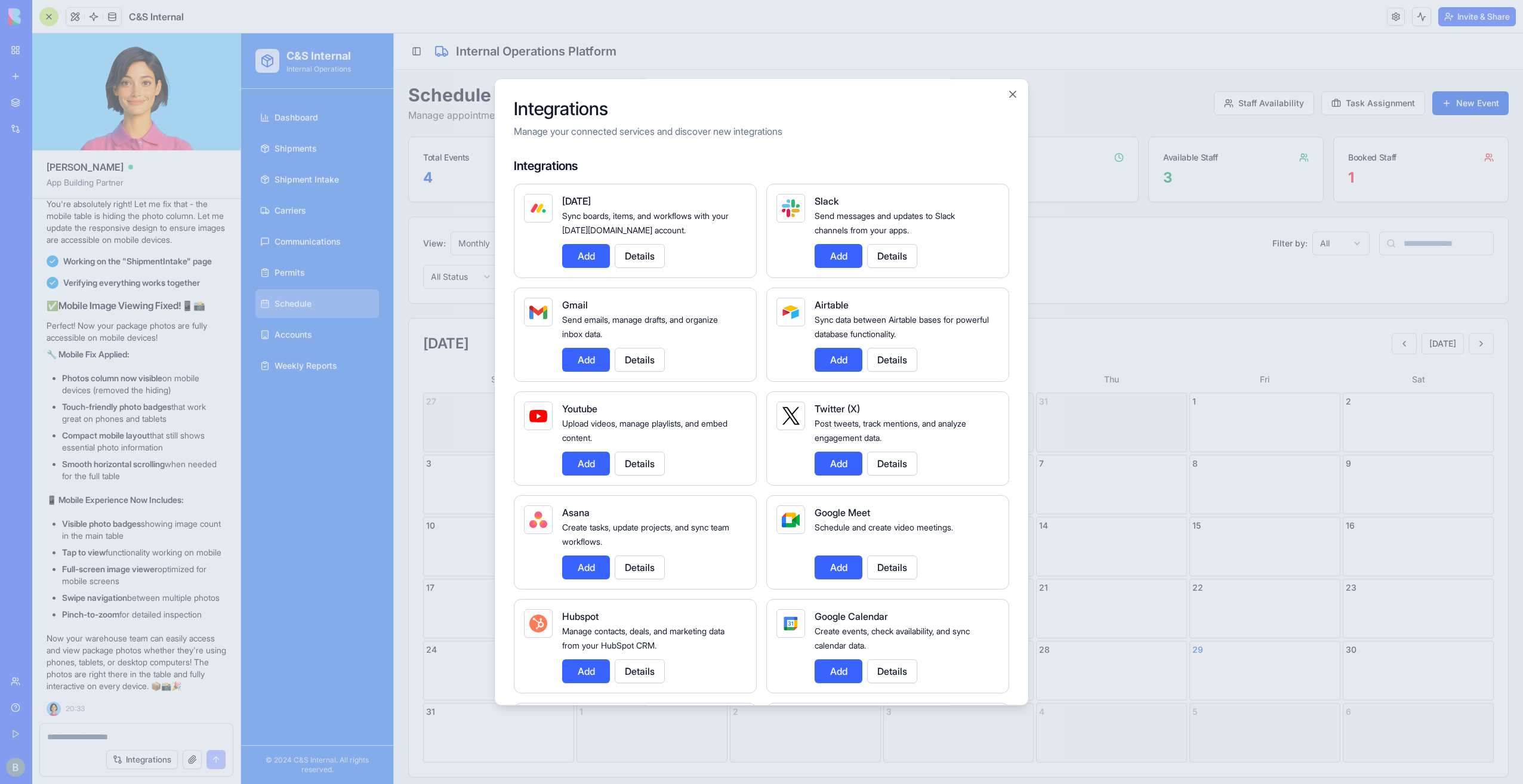
click at [840, 670] on button "Add" at bounding box center [838, 671] width 48 height 24
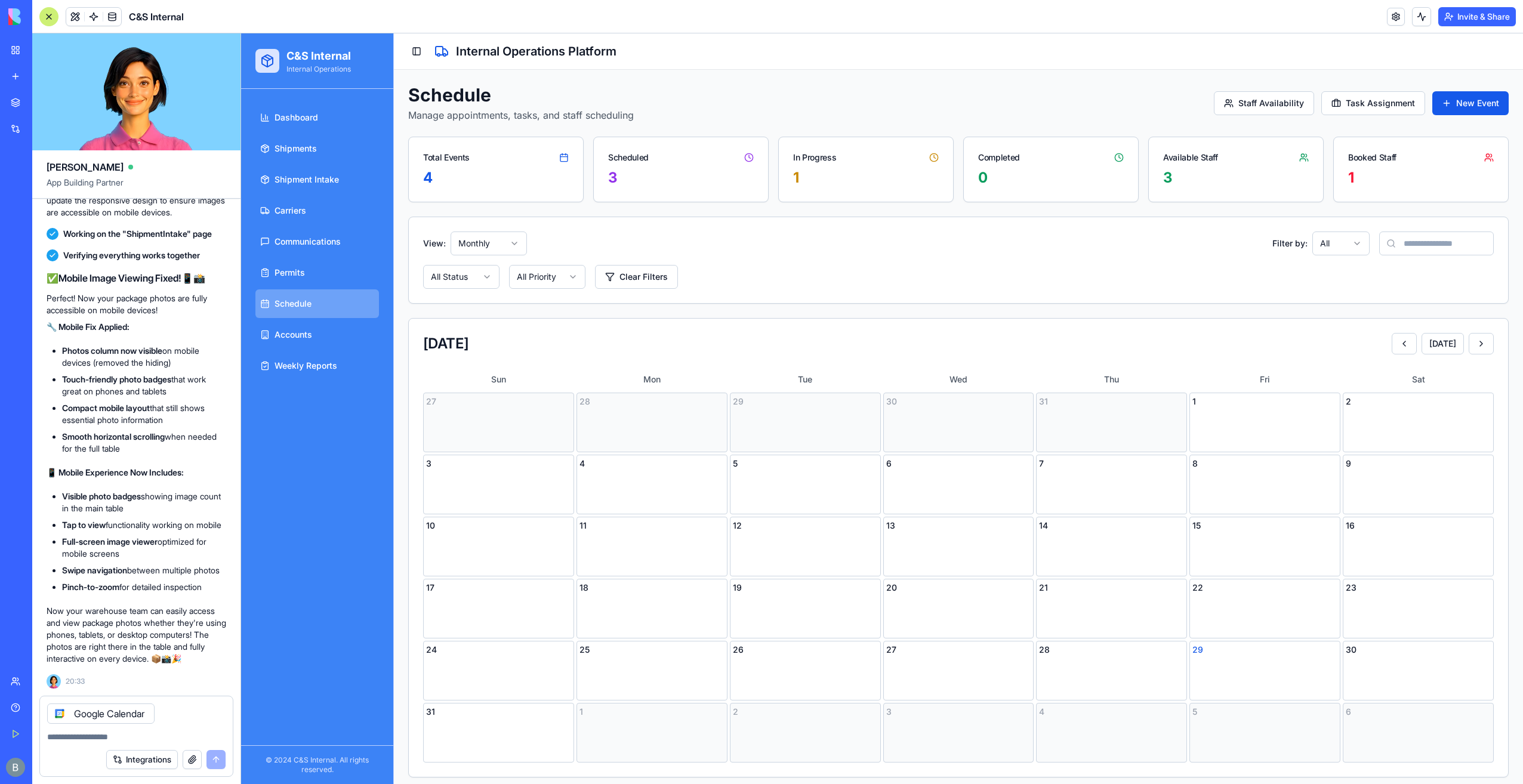
click at [168, 734] on textarea at bounding box center [136, 736] width 178 height 12
click at [148, 725] on div at bounding box center [136, 733] width 193 height 19
click at [141, 732] on textarea at bounding box center [136, 736] width 178 height 12
type textarea "*"
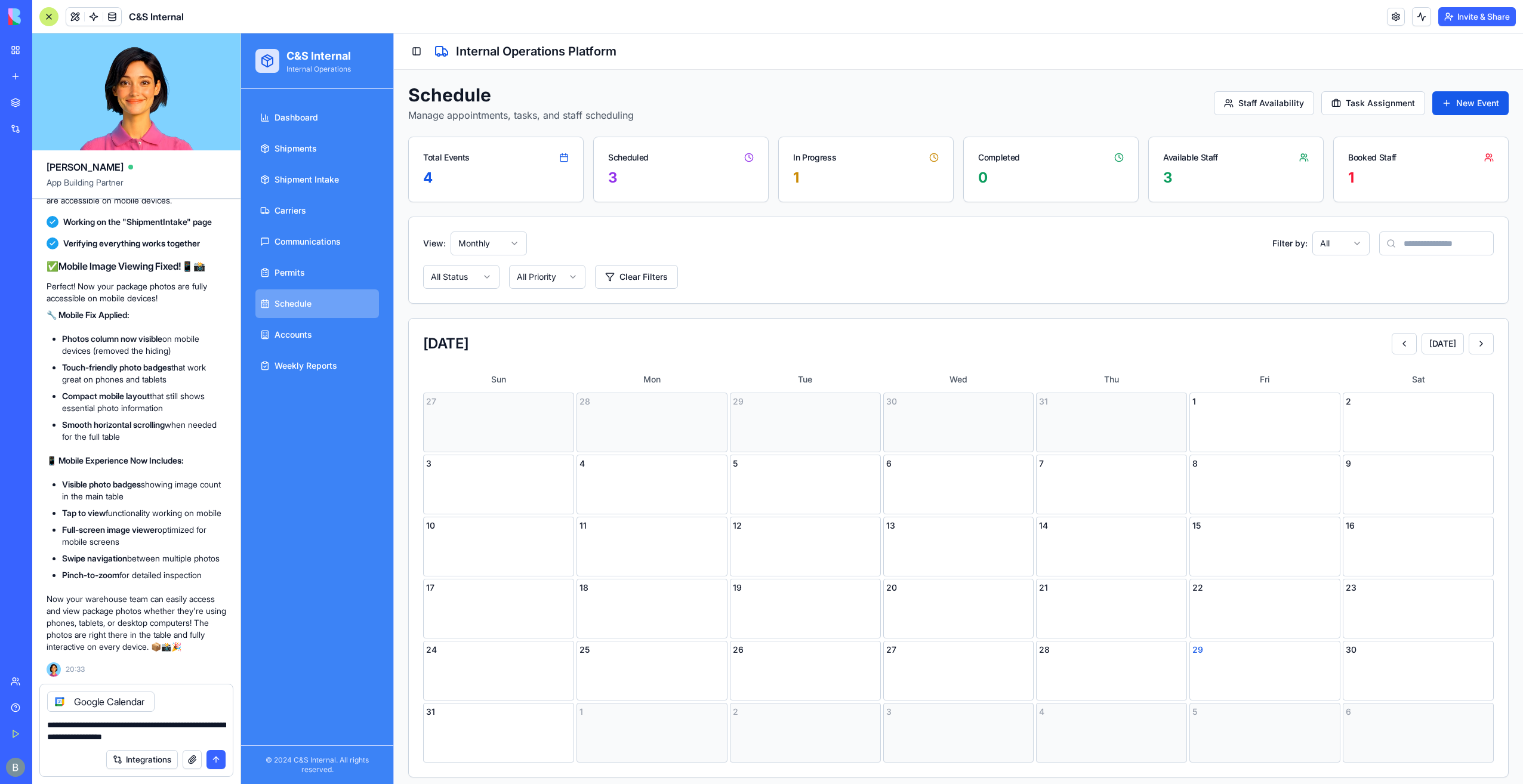
type textarea "**********"
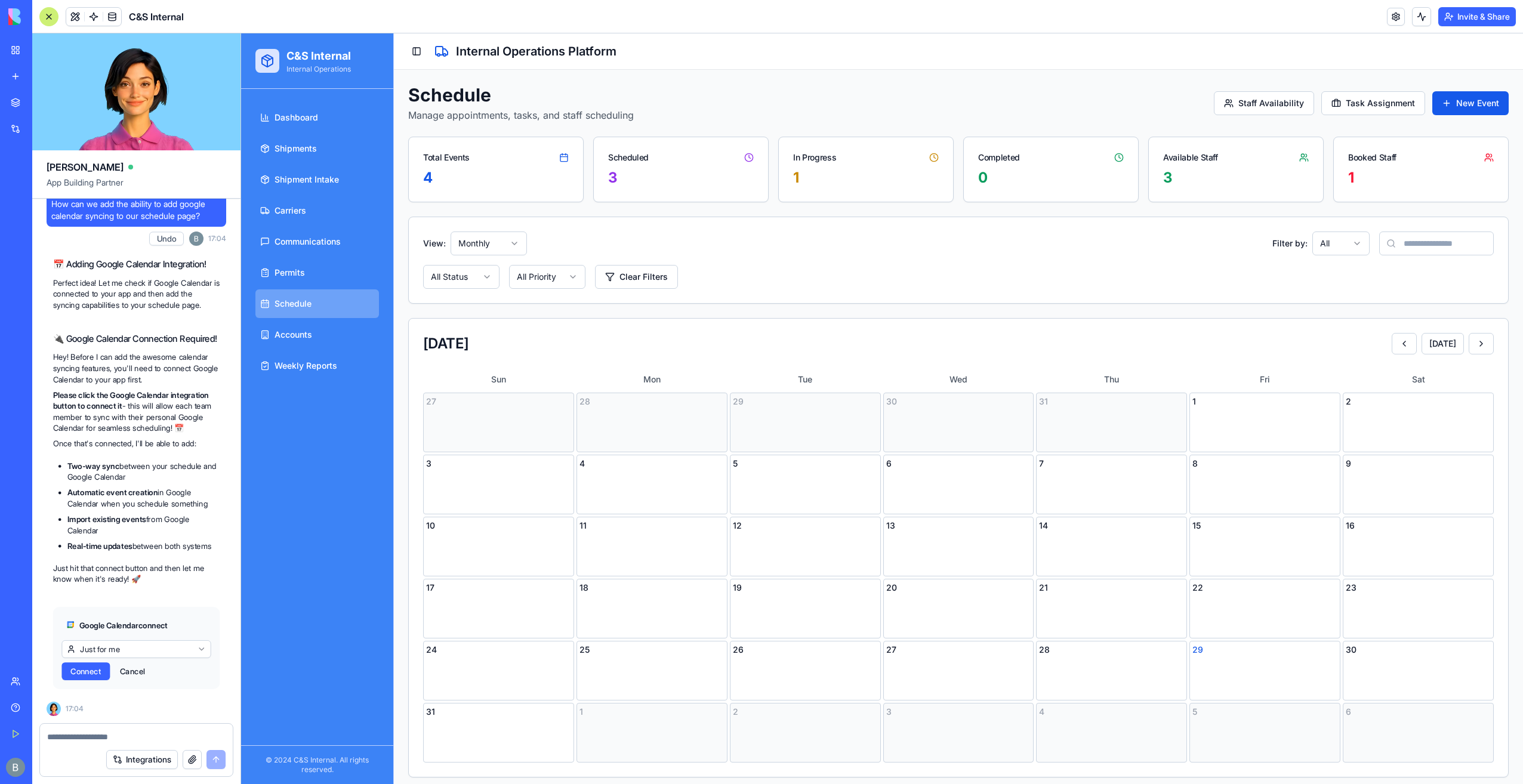
scroll to position [39446, 0]
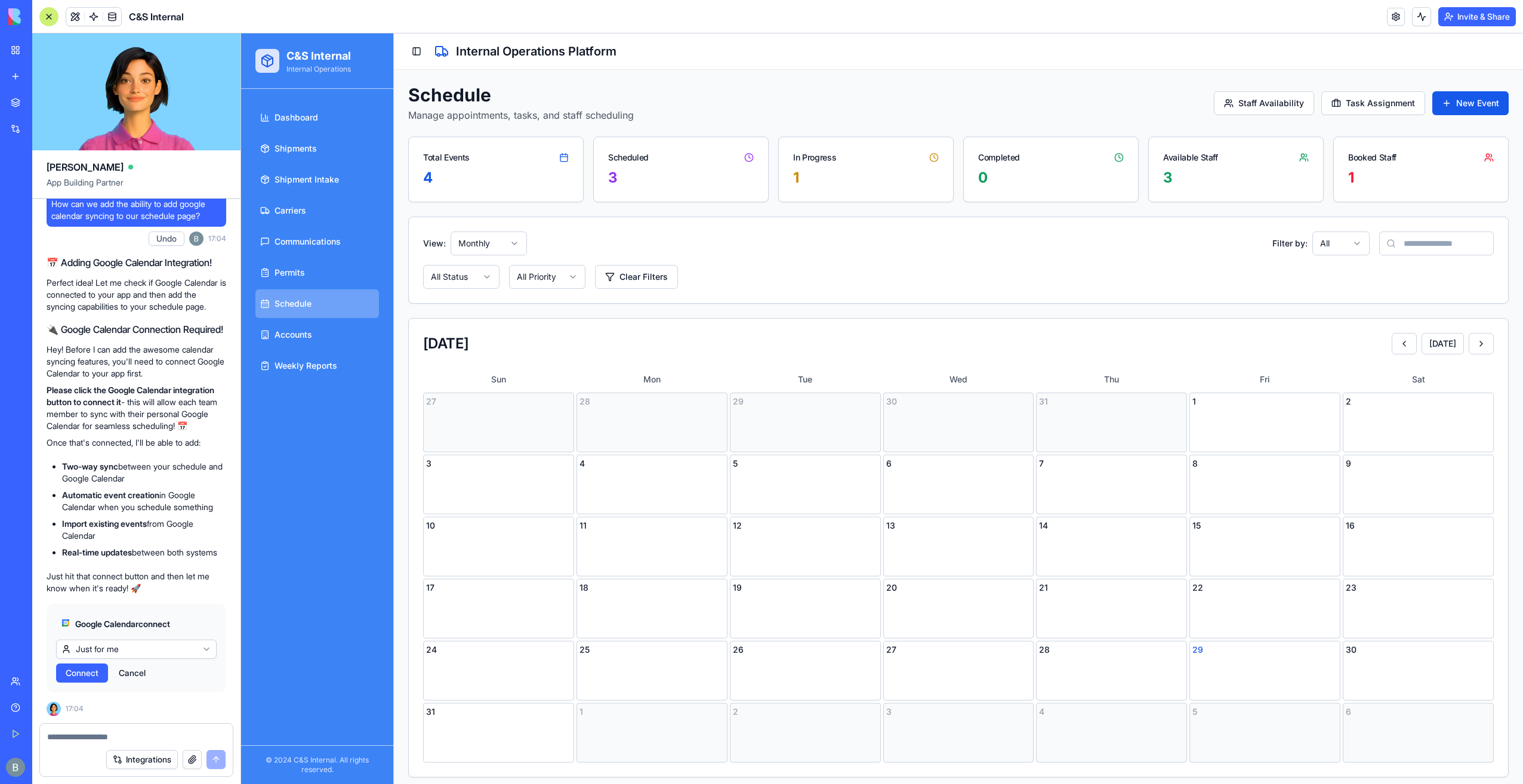
click at [115, 641] on html "BETA My Workspace New app Marketplace Integrations Recent C&S Integrations Webs…" at bounding box center [762, 392] width 1523 height 784
click at [127, 675] on span "Connect & Share" at bounding box center [97, 673] width 64 height 12
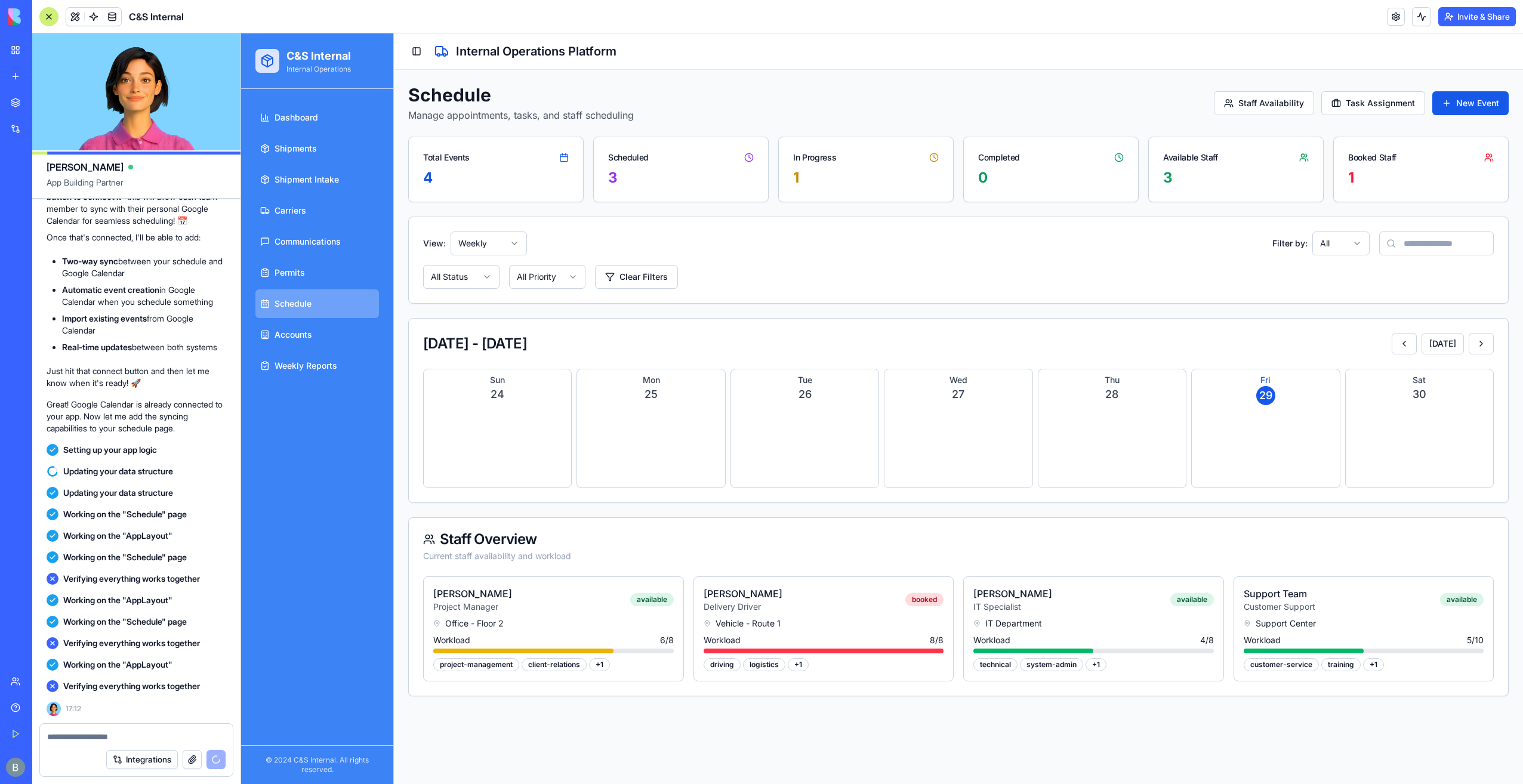
scroll to position [39911, 0]
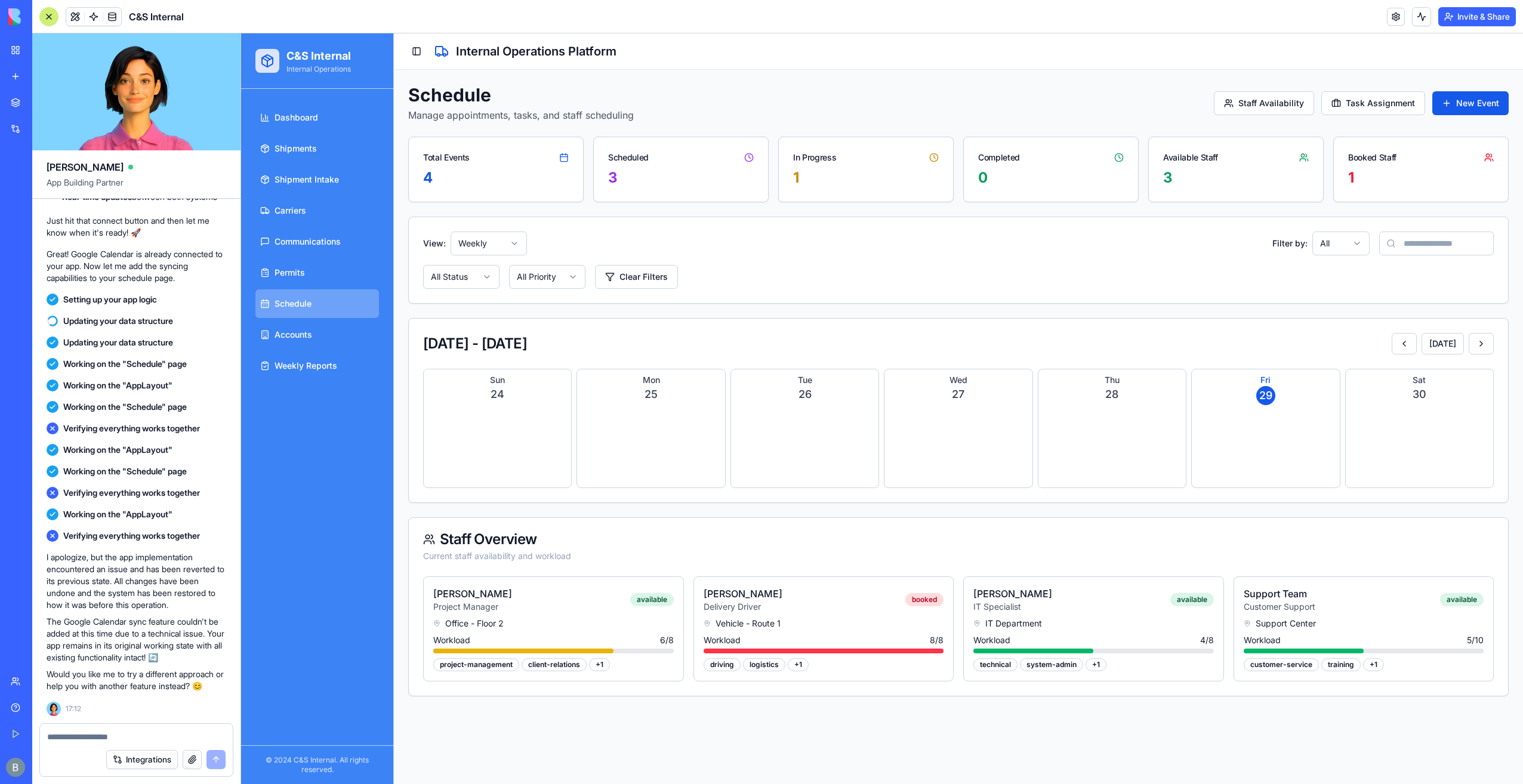
click at [265, 364] on icon at bounding box center [264, 366] width 10 height 10
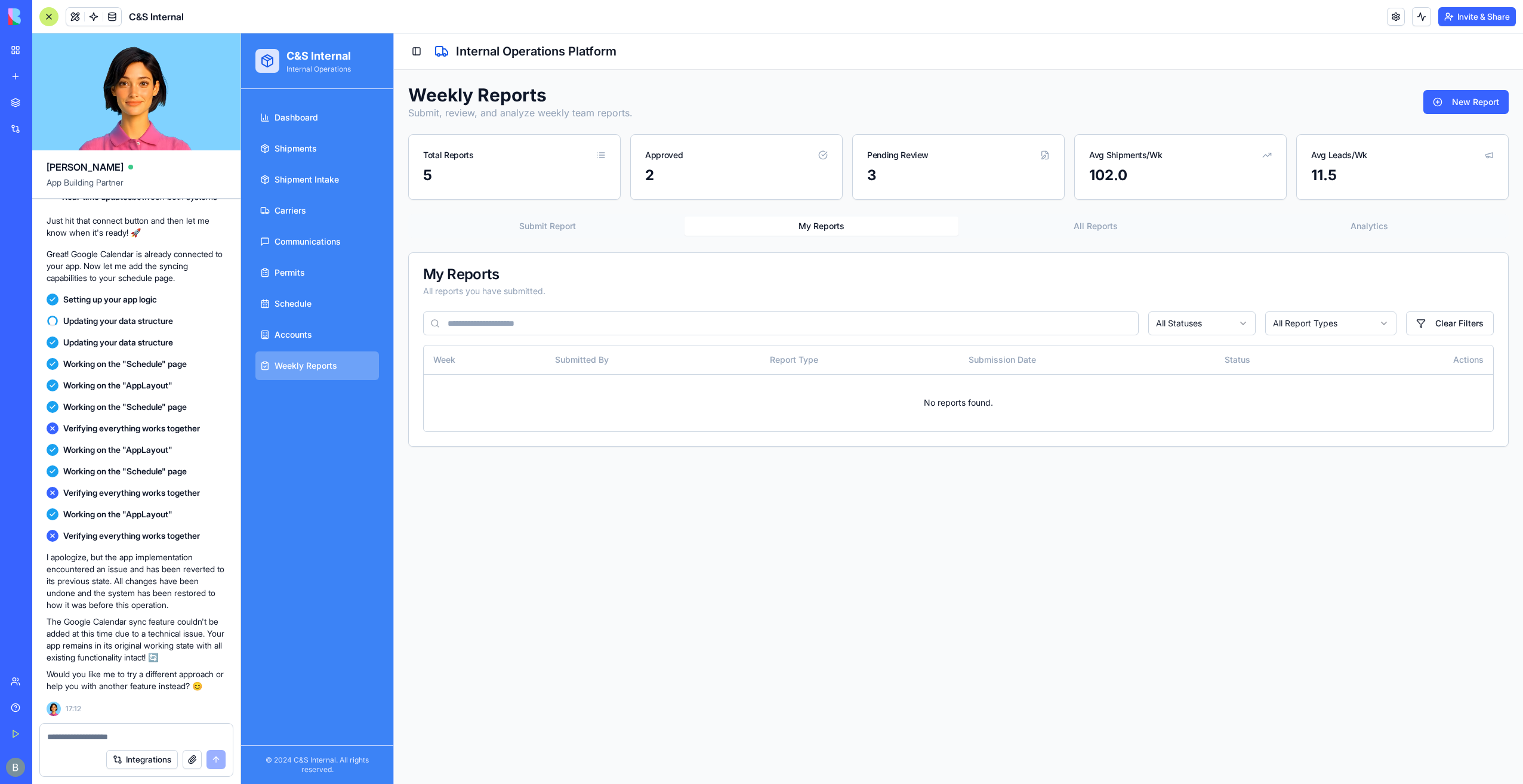
click at [159, 751] on button "Integrations" at bounding box center [142, 759] width 71 height 19
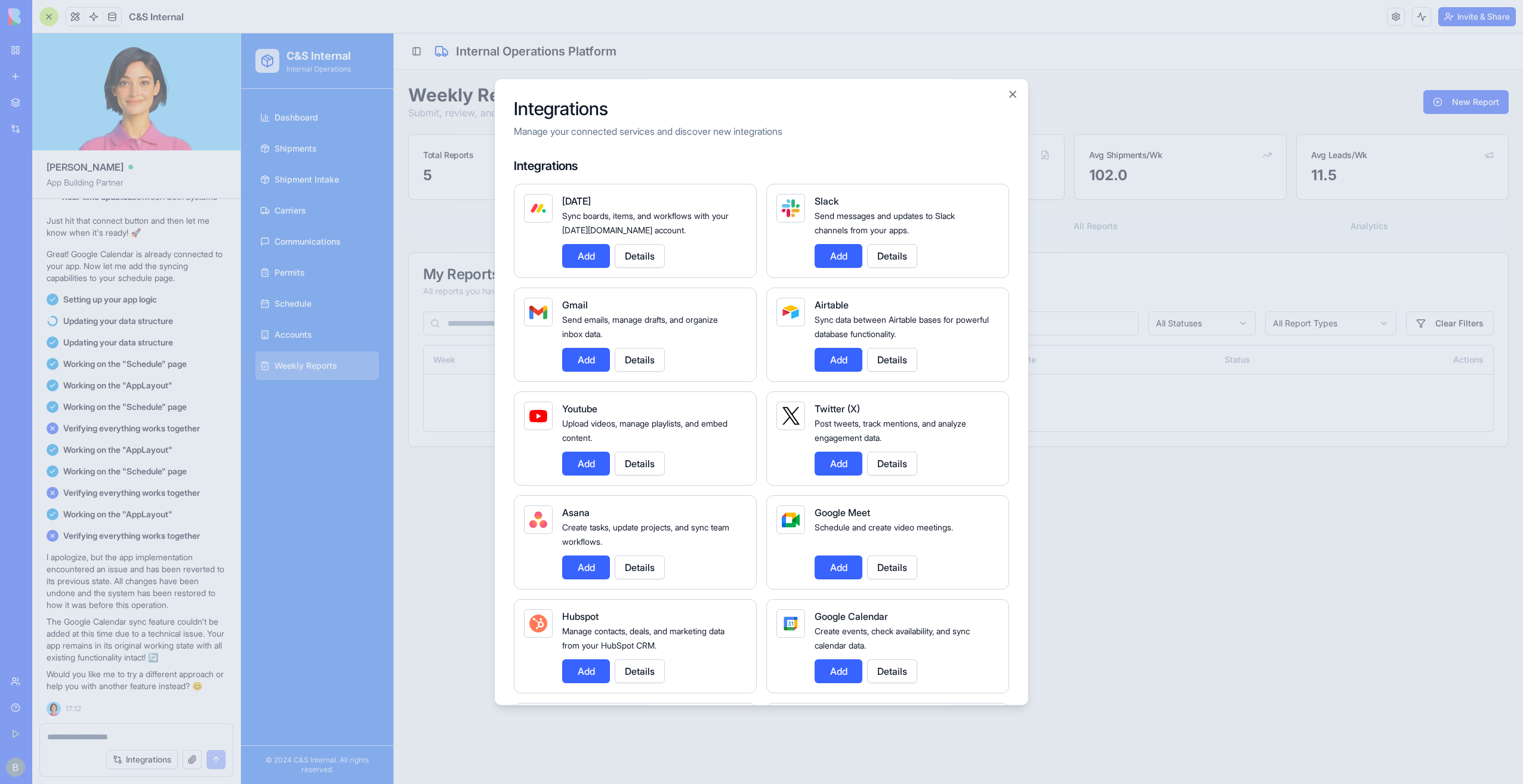
click at [159, 742] on div at bounding box center [762, 392] width 1523 height 784
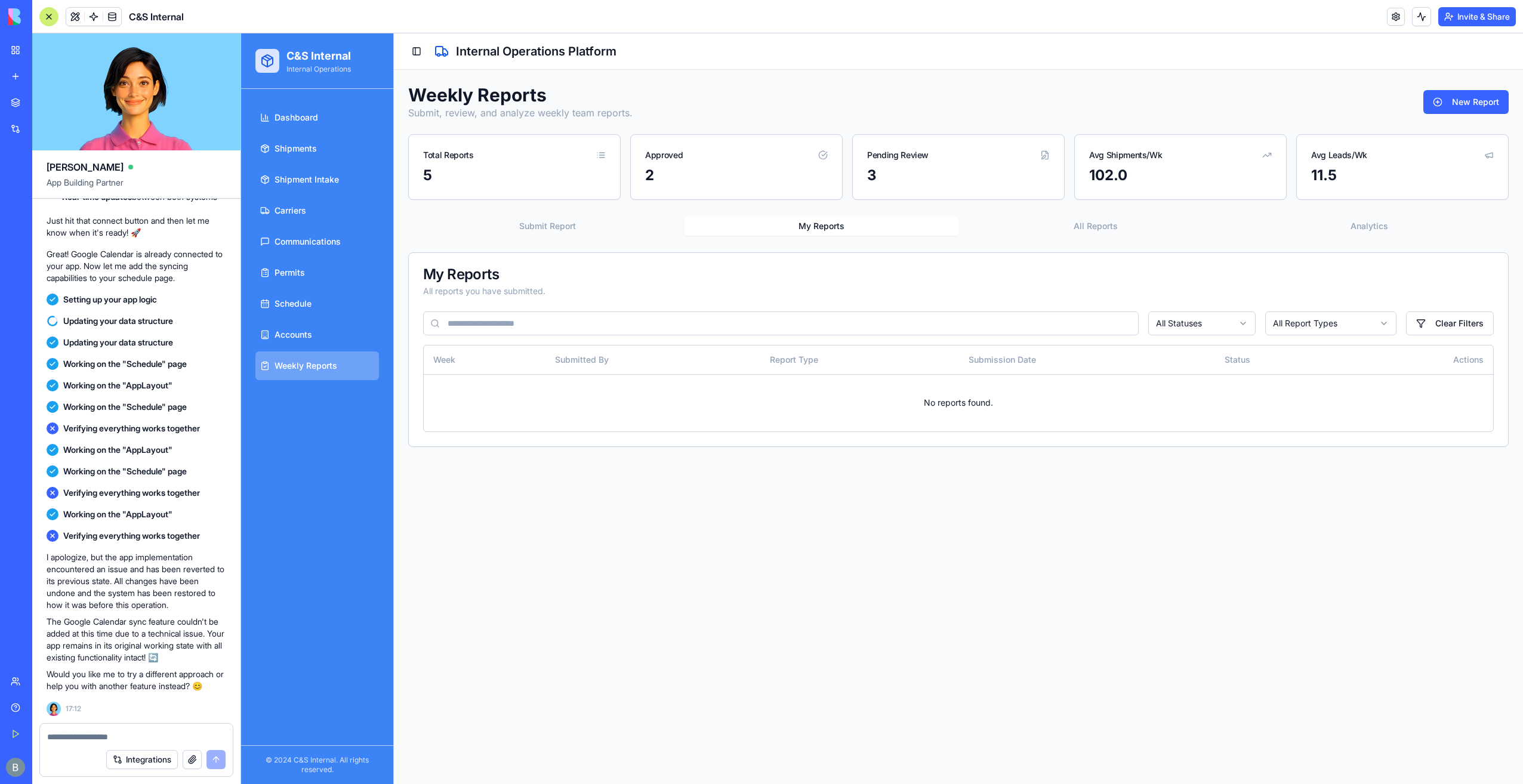
click at [159, 738] on textarea at bounding box center [136, 736] width 179 height 12
click at [157, 736] on textarea at bounding box center [136, 736] width 179 height 12
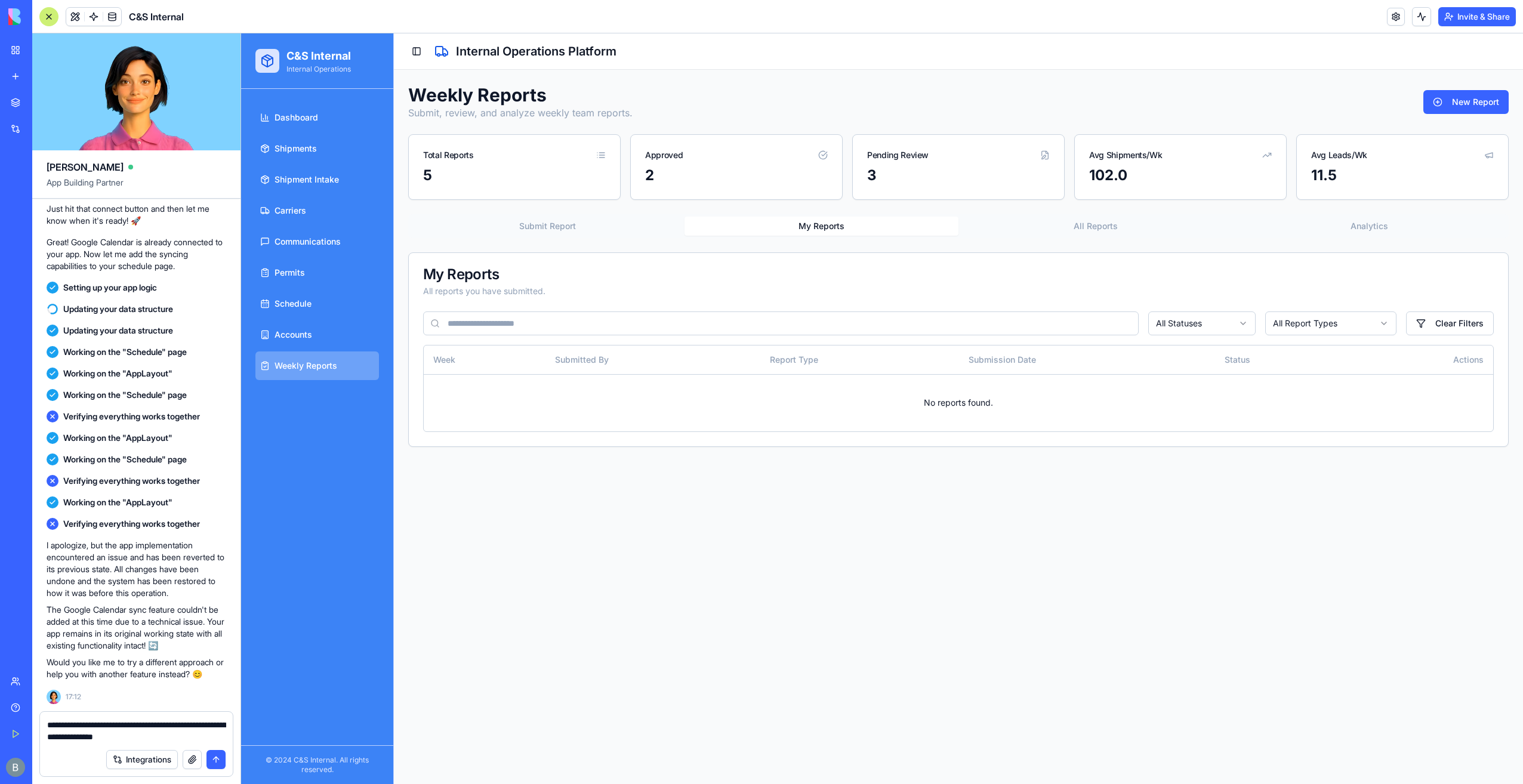
type textarea "**********"
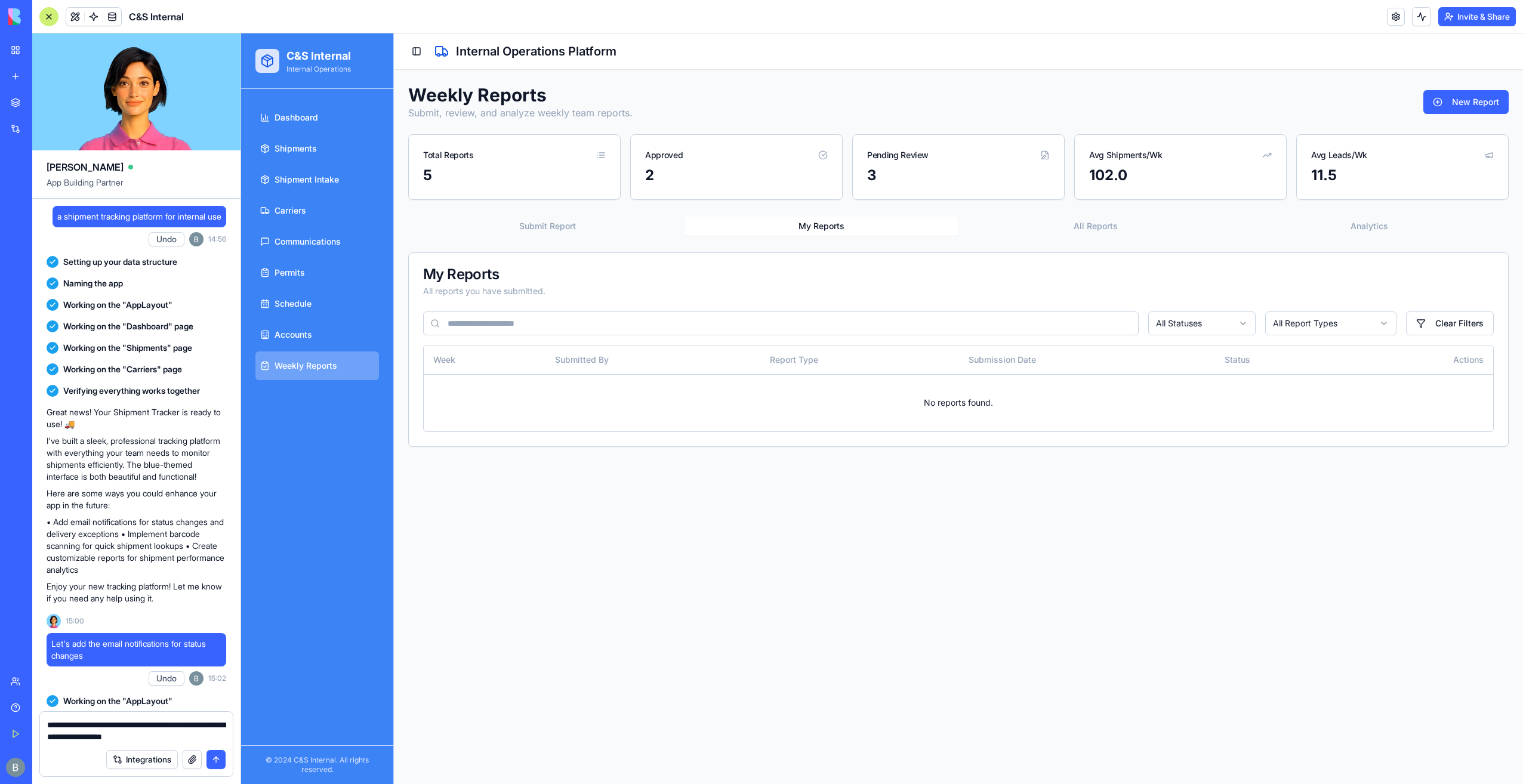
scroll to position [39911, 0]
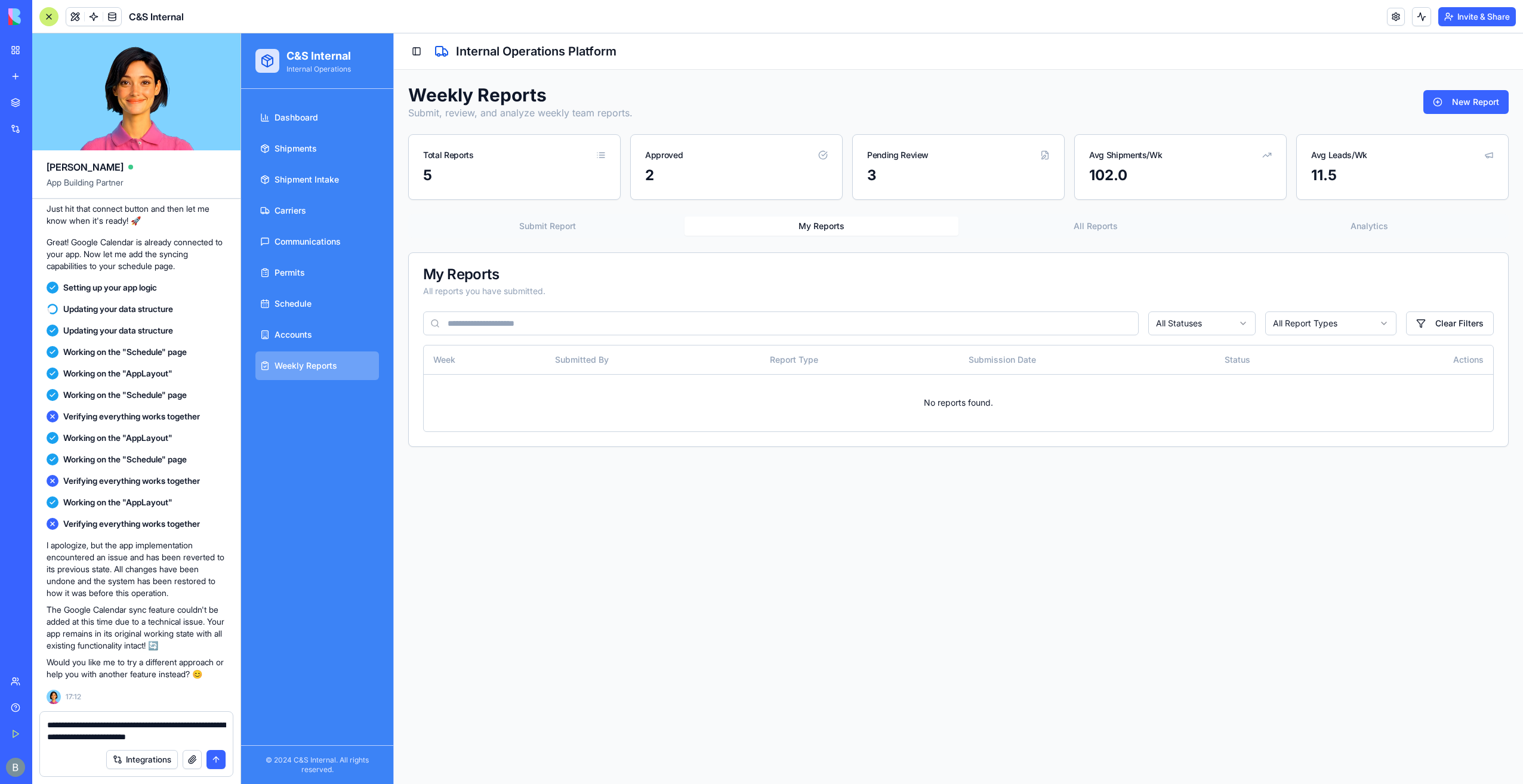
type textarea "**********"
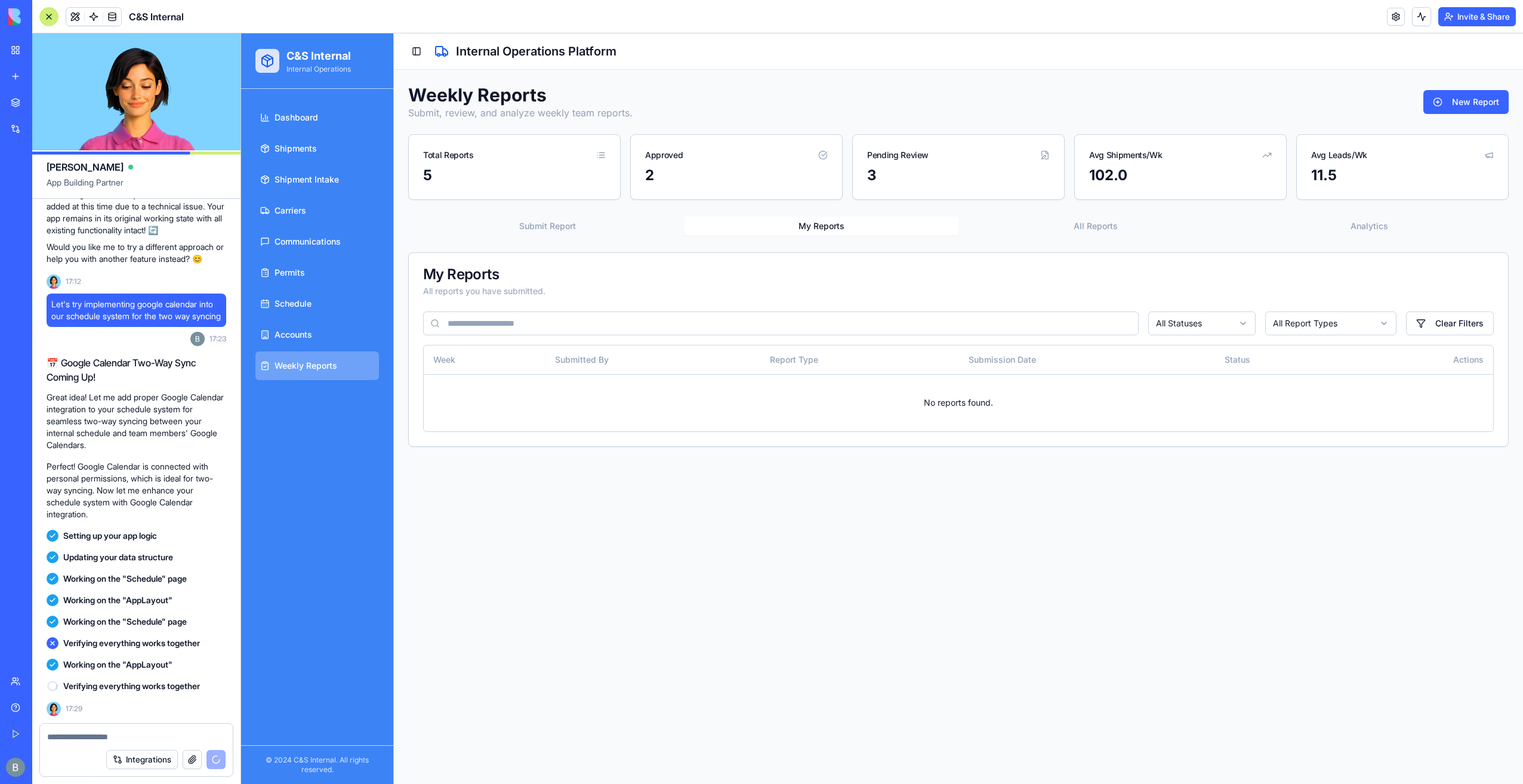
scroll to position [40372, 0]
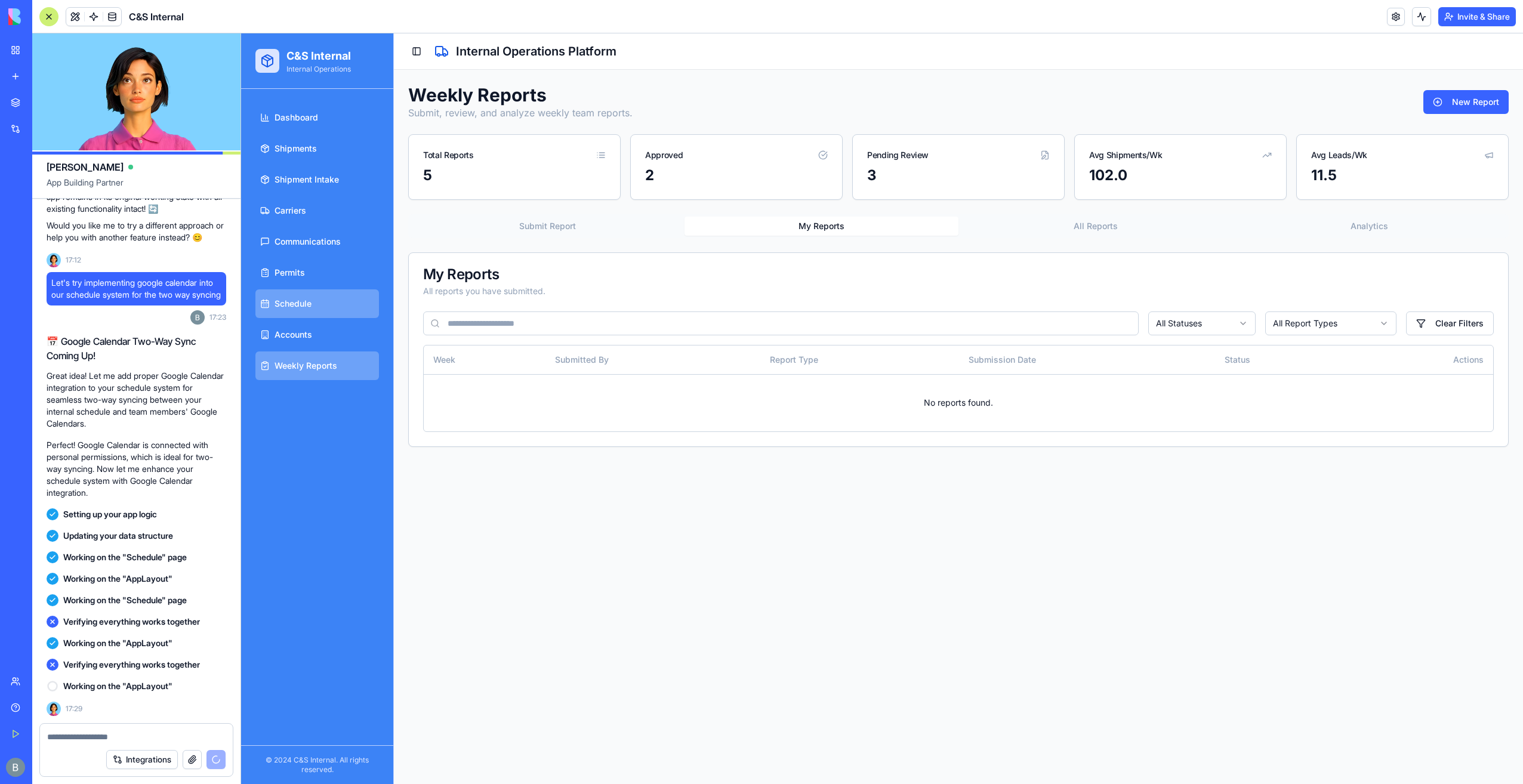
click at [303, 295] on link "Schedule" at bounding box center [317, 303] width 124 height 29
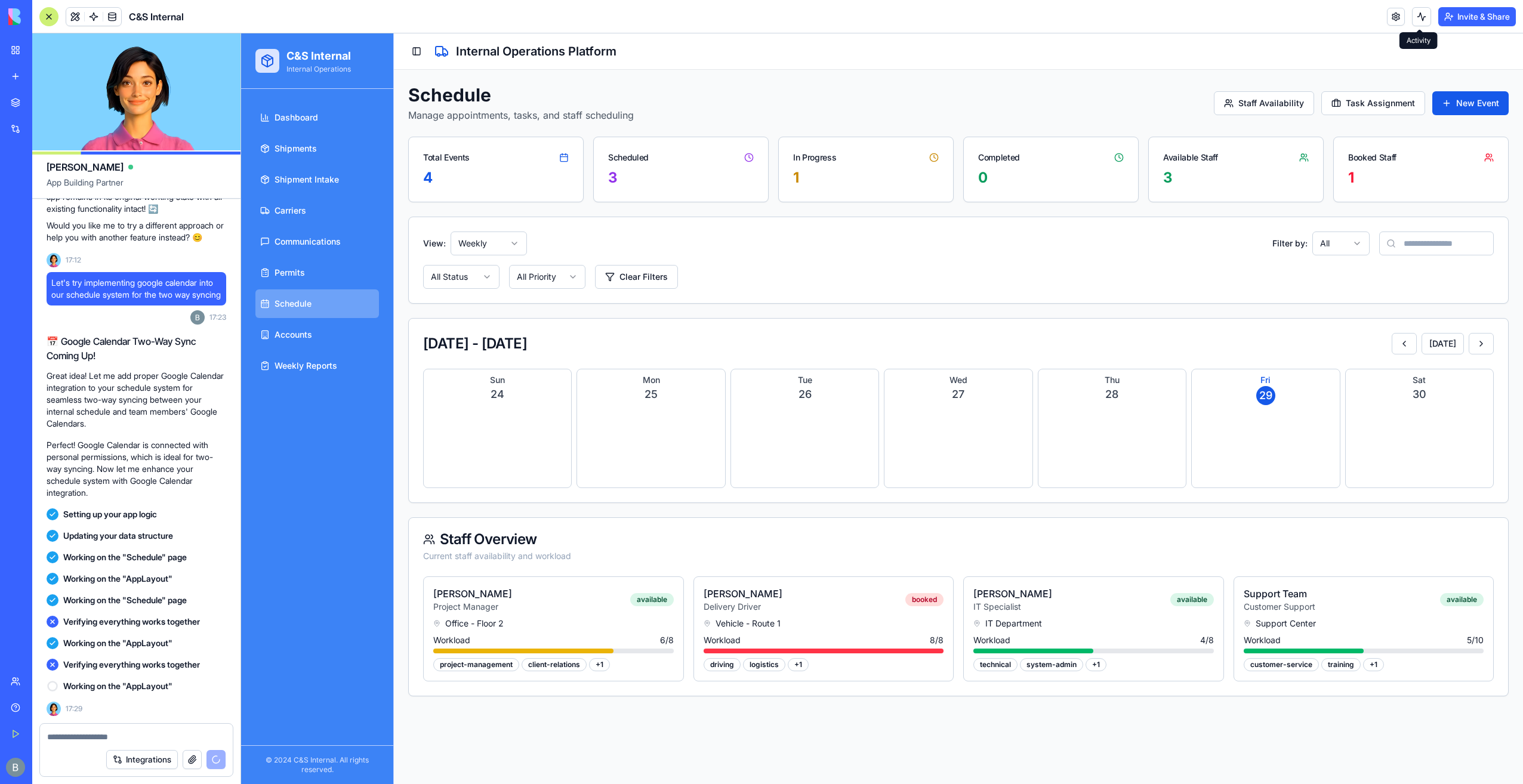
click at [1417, 15] on button at bounding box center [1422, 17] width 19 height 19
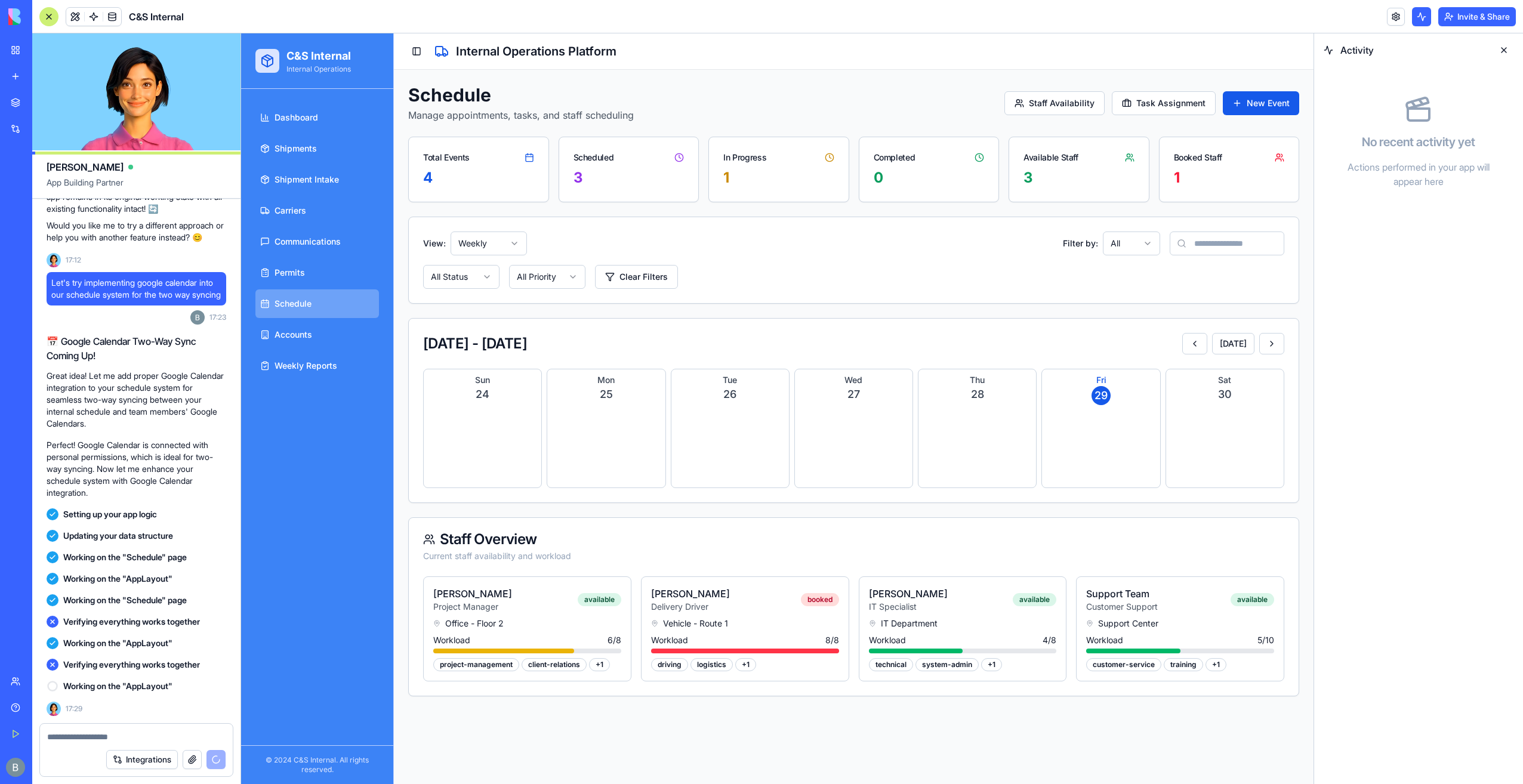
click at [1417, 15] on button at bounding box center [1422, 17] width 19 height 19
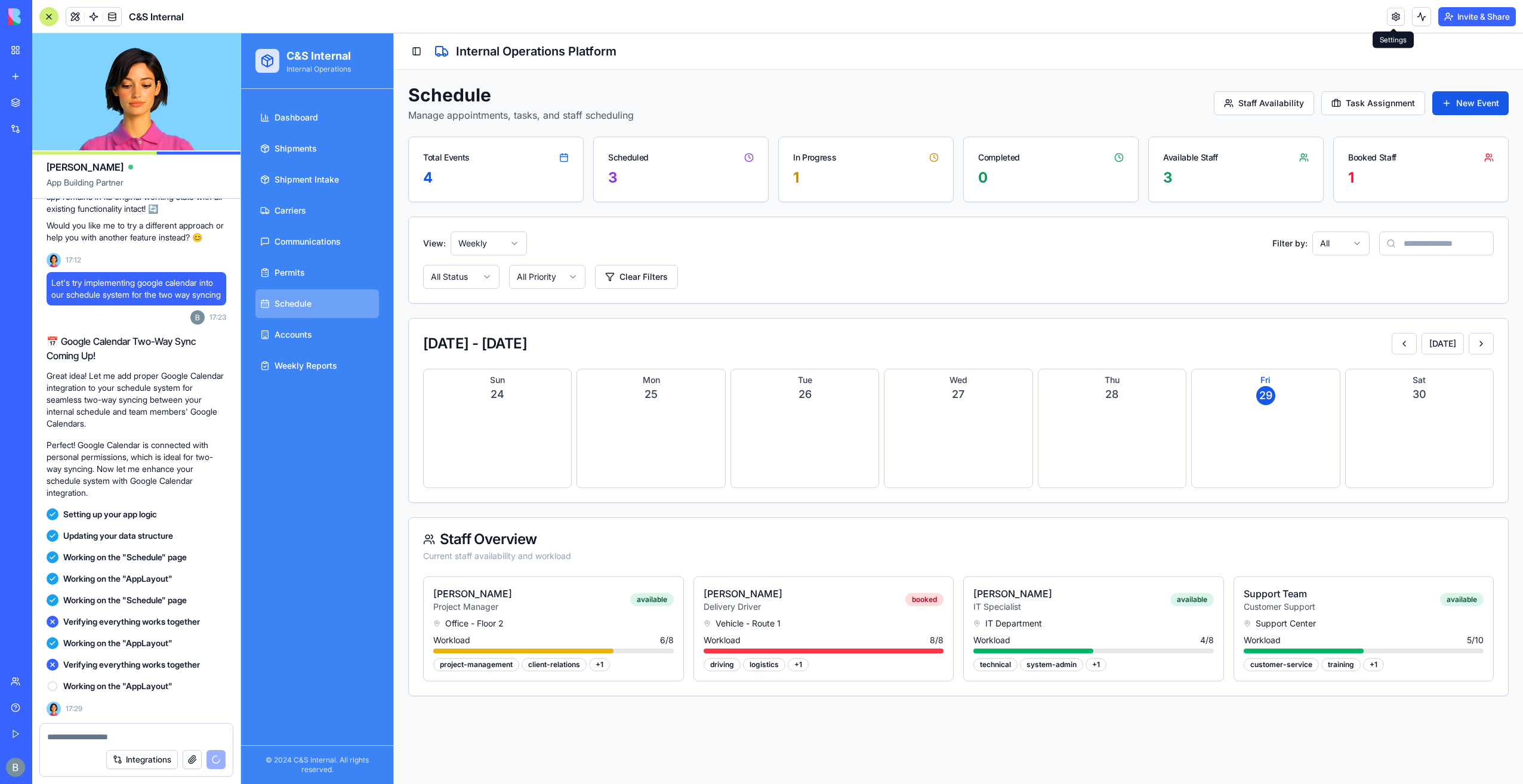
click at [1401, 18] on link at bounding box center [1396, 17] width 18 height 18
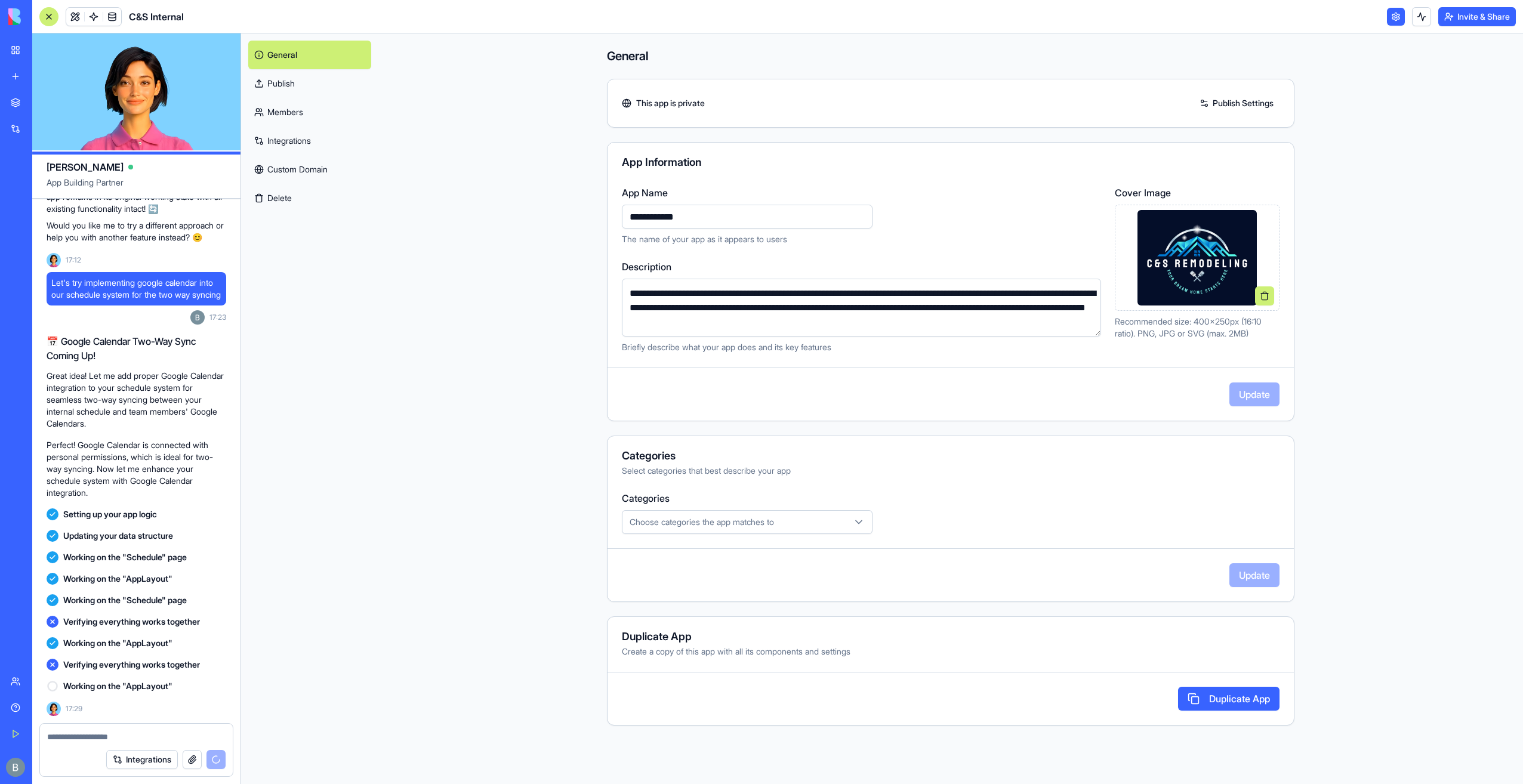
click at [1400, 18] on link at bounding box center [1396, 17] width 18 height 18
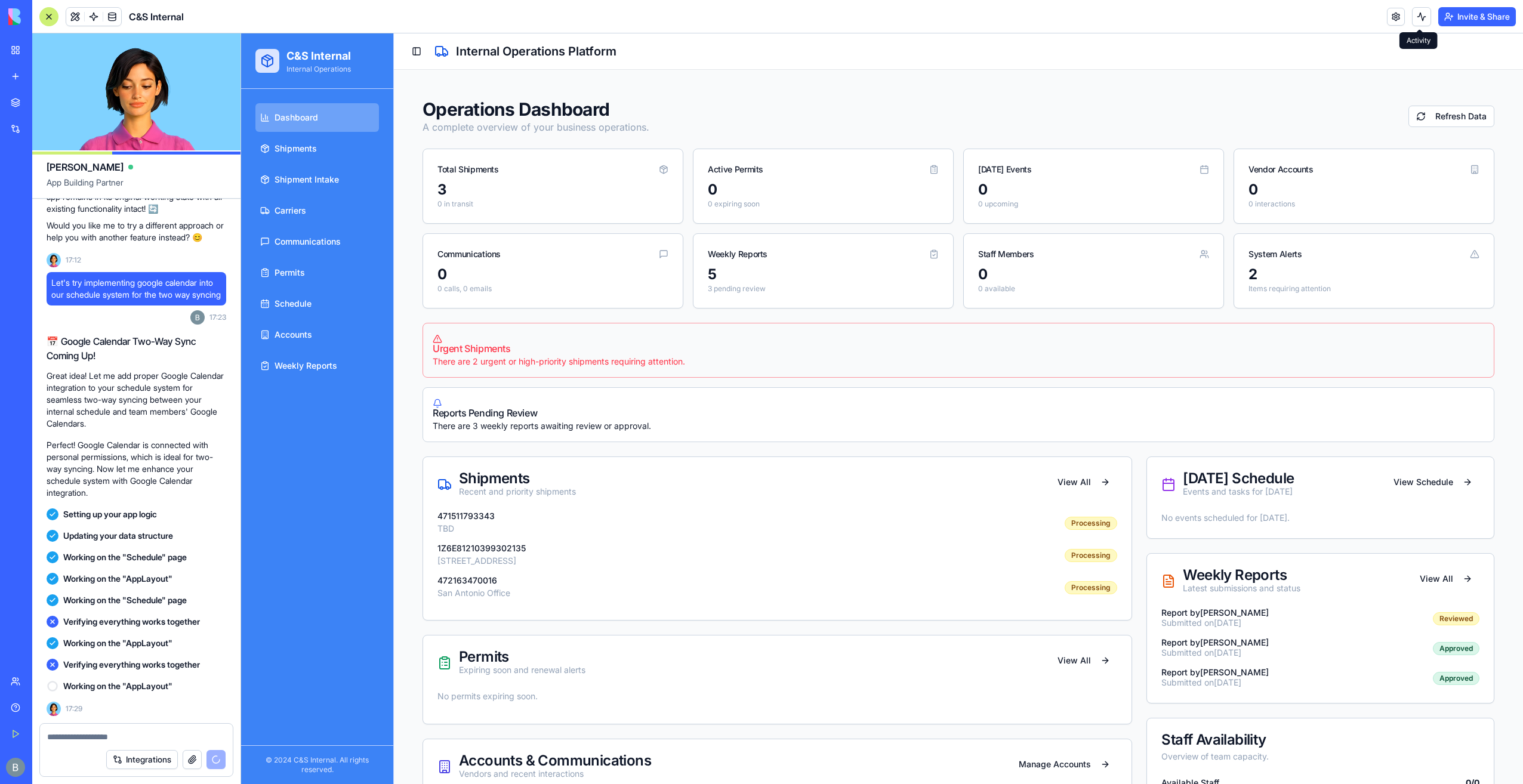
click at [1415, 17] on button at bounding box center [1422, 17] width 19 height 19
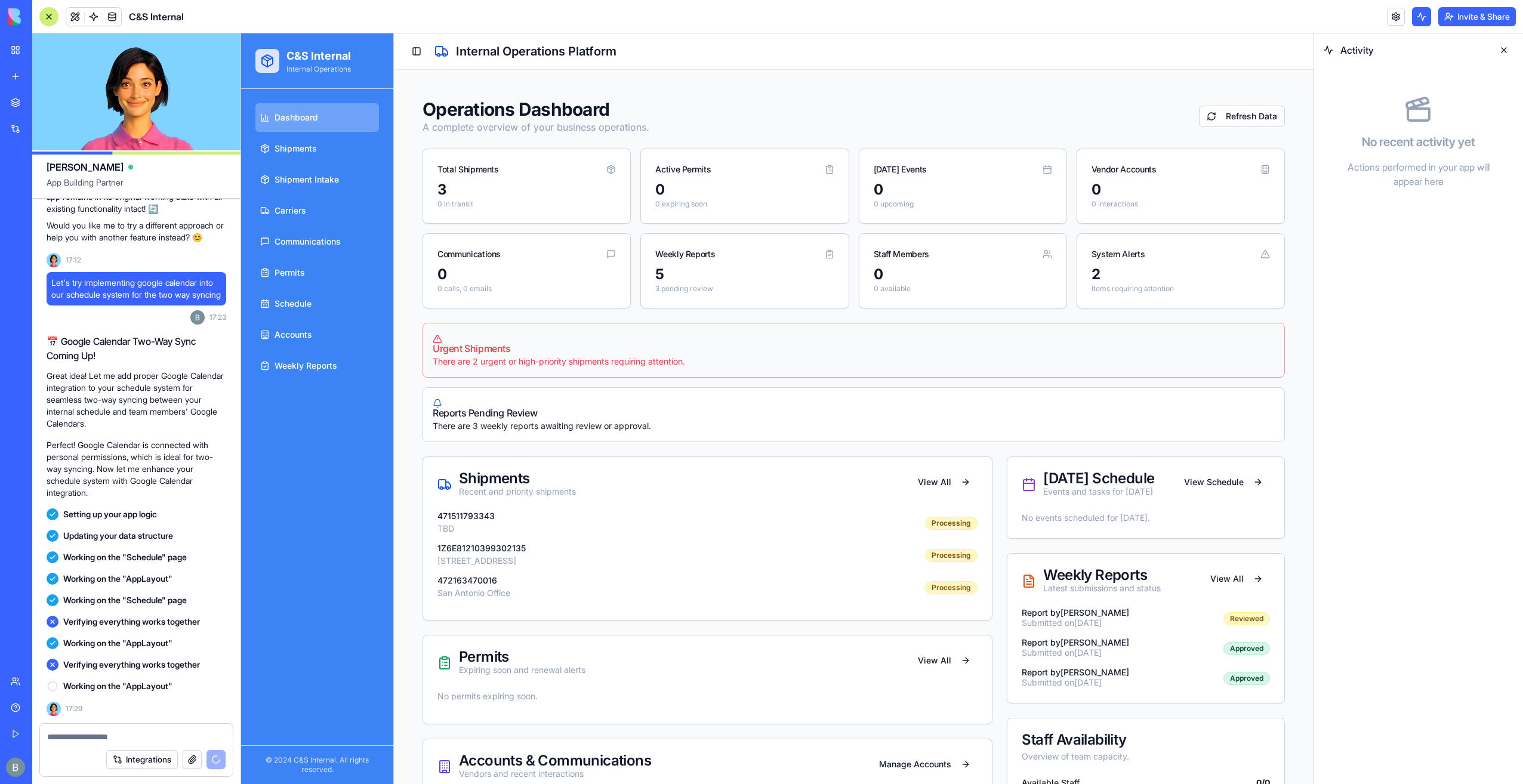
click at [1508, 52] on button at bounding box center [1504, 50] width 19 height 19
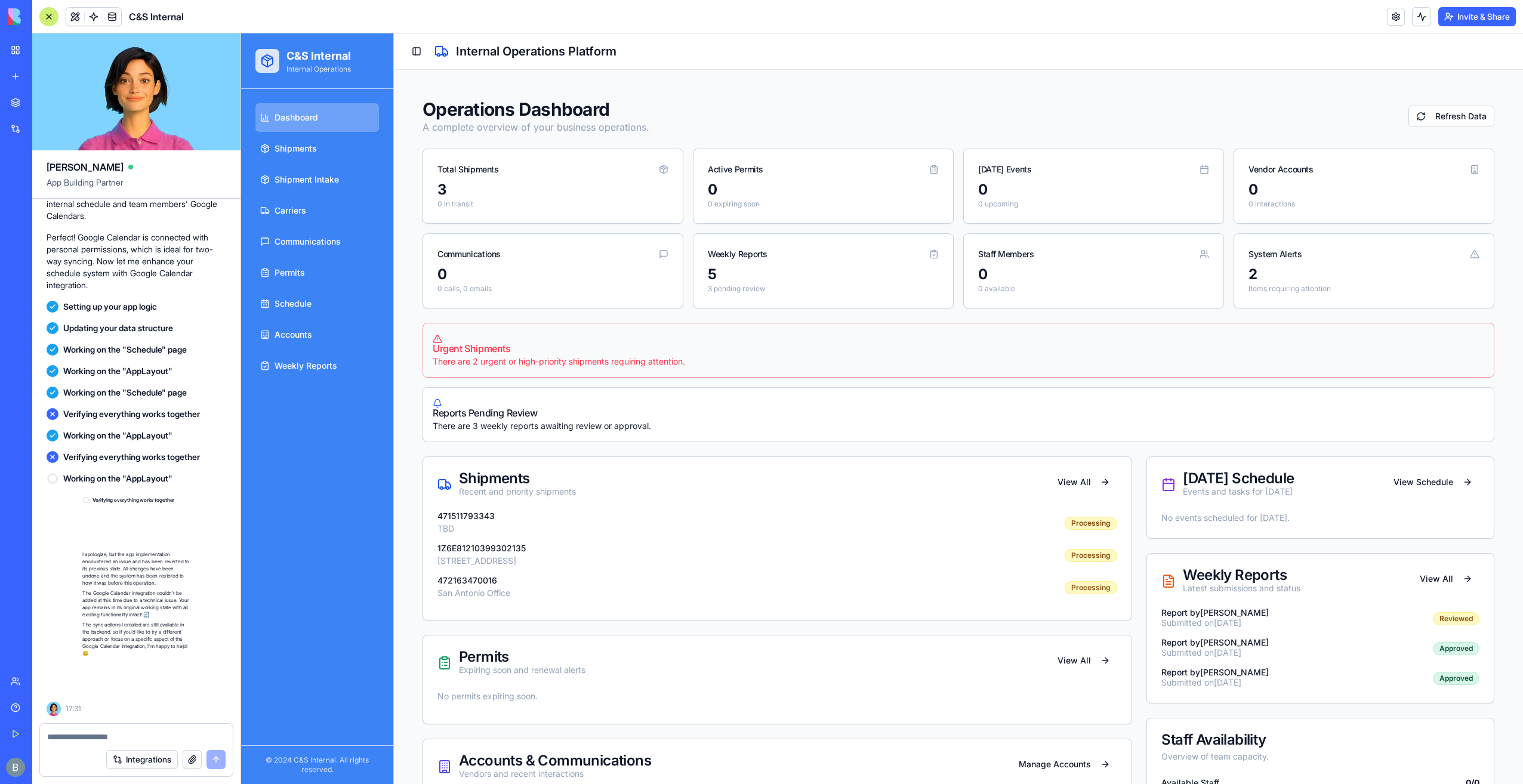
scroll to position [40579, 0]
